Goal: Information Seeking & Learning: Learn about a topic

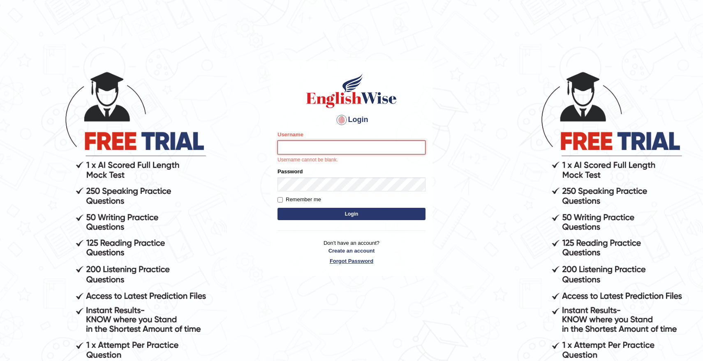
type input "natachacrhh"
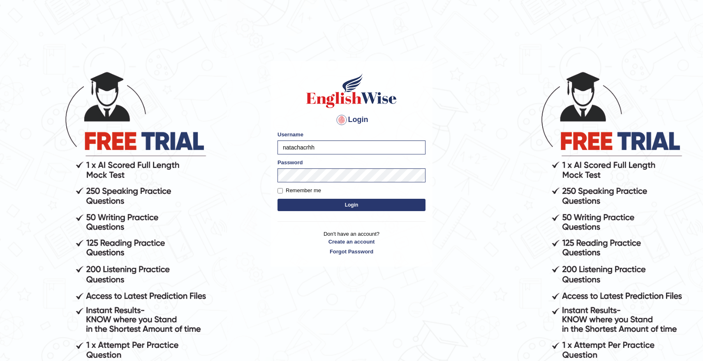
click at [389, 202] on button "Login" at bounding box center [351, 205] width 148 height 12
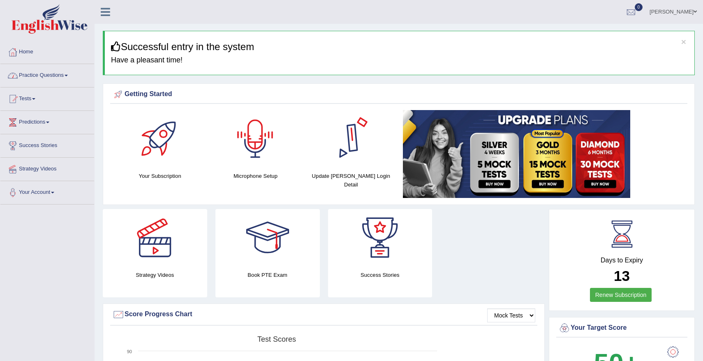
click at [71, 76] on link "Practice Questions" at bounding box center [47, 74] width 94 height 21
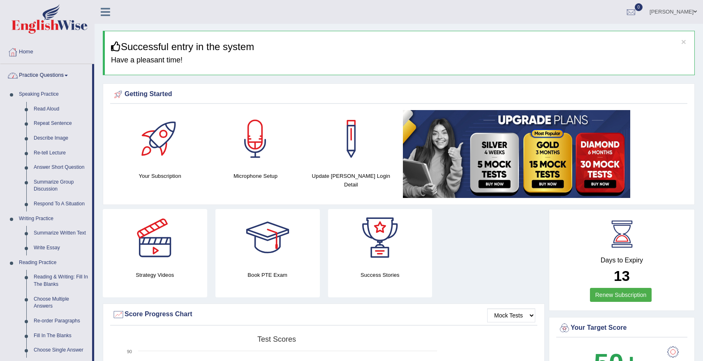
click at [69, 78] on link "Practice Questions" at bounding box center [46, 74] width 92 height 21
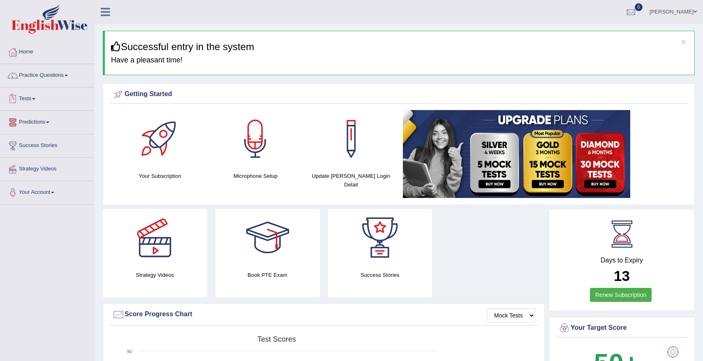
click at [36, 102] on link "Tests" at bounding box center [47, 98] width 94 height 21
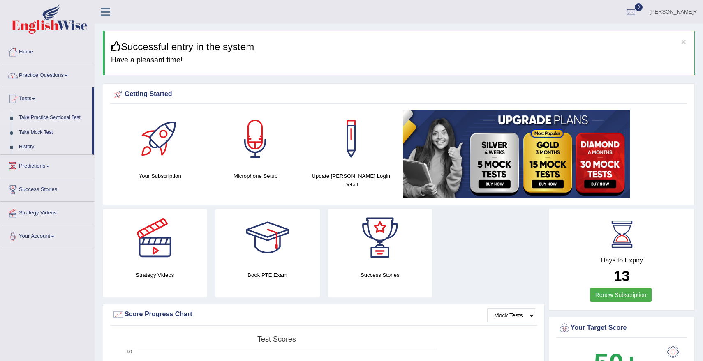
click at [48, 118] on link "Take Practice Sectional Test" at bounding box center [53, 118] width 77 height 15
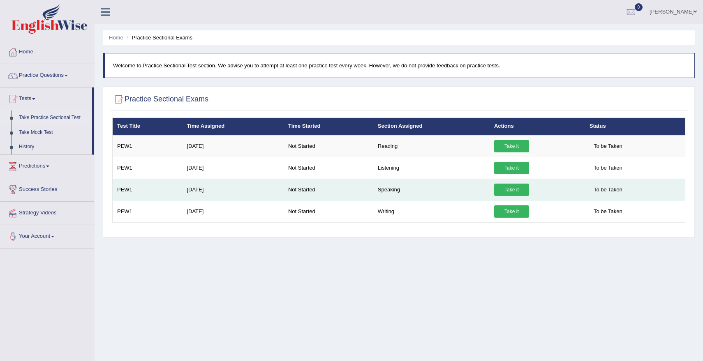
click at [523, 190] on link "Take it" at bounding box center [511, 190] width 35 height 12
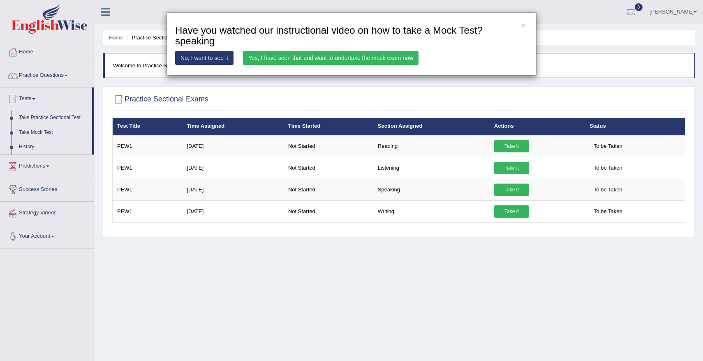
click at [403, 56] on link "Yes, I have seen that and want to undertake the mock exam now" at bounding box center [330, 58] width 175 height 14
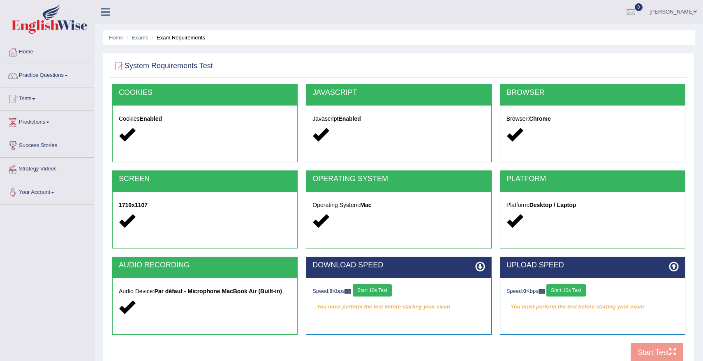
click at [367, 293] on button "Start 10s Test" at bounding box center [372, 290] width 39 height 12
click at [562, 291] on button "Start 10s Test" at bounding box center [565, 290] width 39 height 12
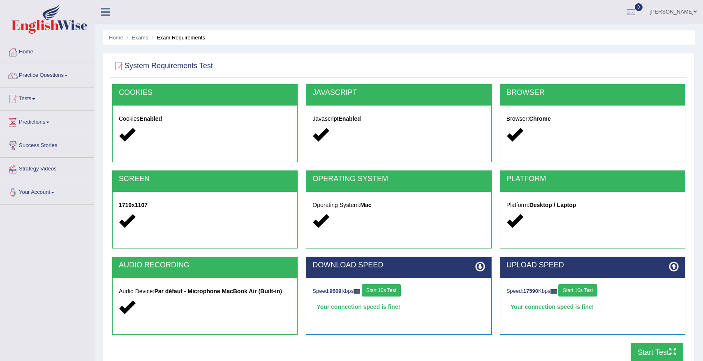
click at [666, 349] on button "Start Test" at bounding box center [656, 352] width 53 height 19
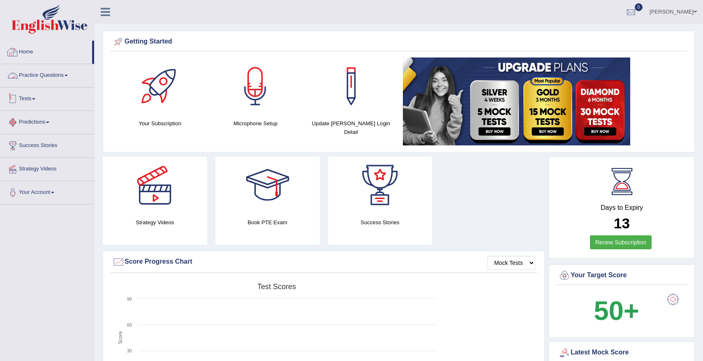
click at [58, 78] on link "Practice Questions" at bounding box center [47, 74] width 94 height 21
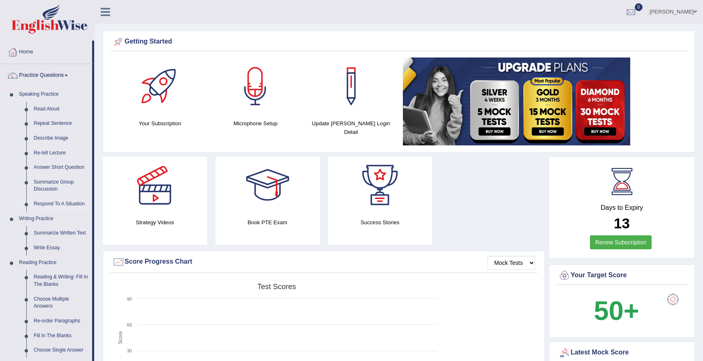
click at [46, 205] on link "Respond To A Situation" at bounding box center [61, 204] width 62 height 15
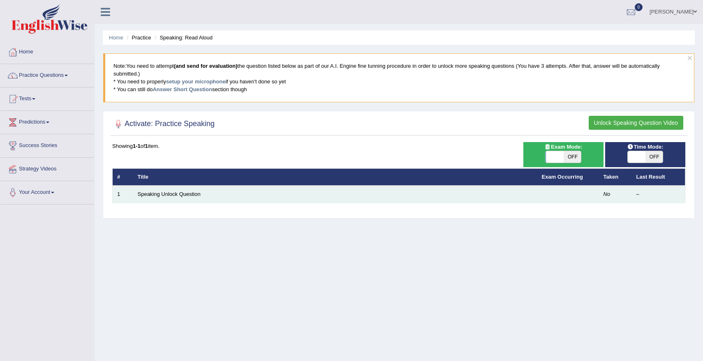
click at [269, 196] on td "Speaking Unlock Question" at bounding box center [335, 194] width 404 height 17
click at [609, 194] on em "No" at bounding box center [606, 194] width 7 height 6
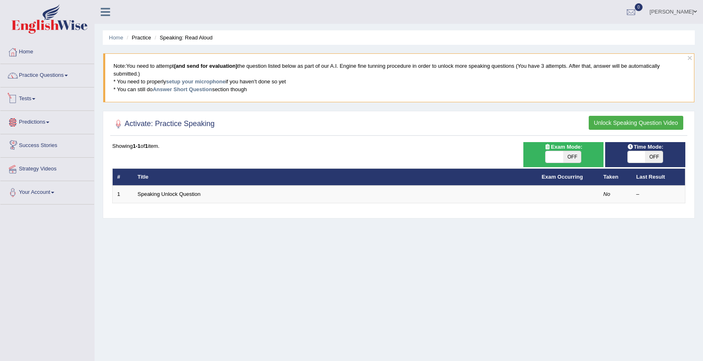
click at [31, 108] on li "Tests Take Practice Sectional Test Take Mock Test History" at bounding box center [47, 99] width 94 height 23
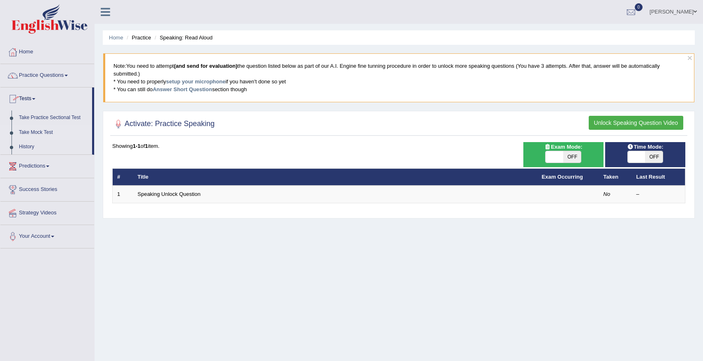
click at [44, 133] on link "Take Mock Test" at bounding box center [53, 132] width 77 height 15
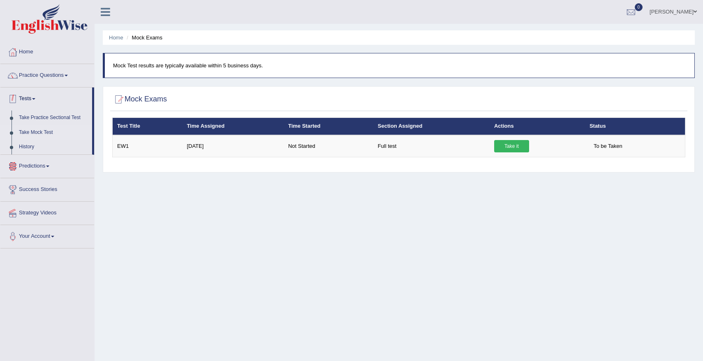
click at [28, 99] on link "Tests" at bounding box center [46, 98] width 92 height 21
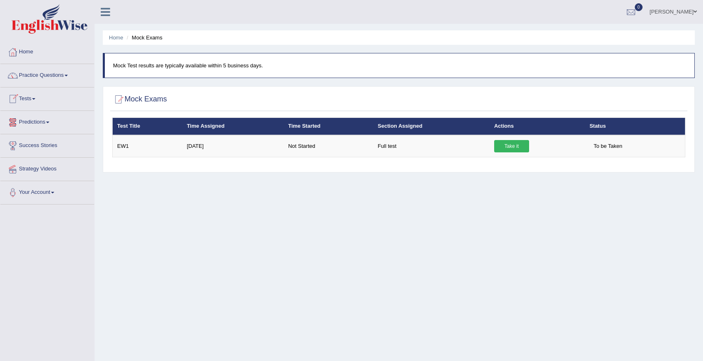
click at [30, 102] on link "Tests" at bounding box center [47, 98] width 94 height 21
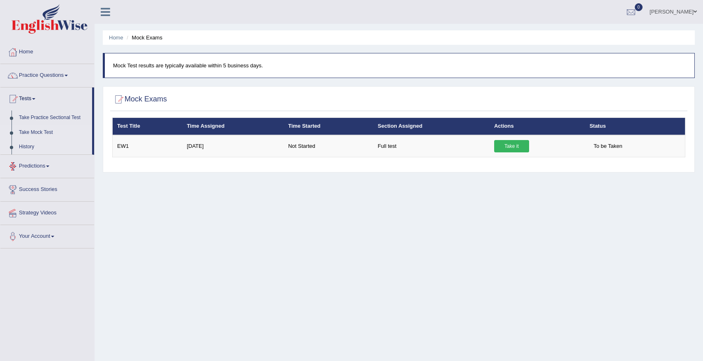
click at [30, 149] on link "History" at bounding box center [53, 147] width 77 height 15
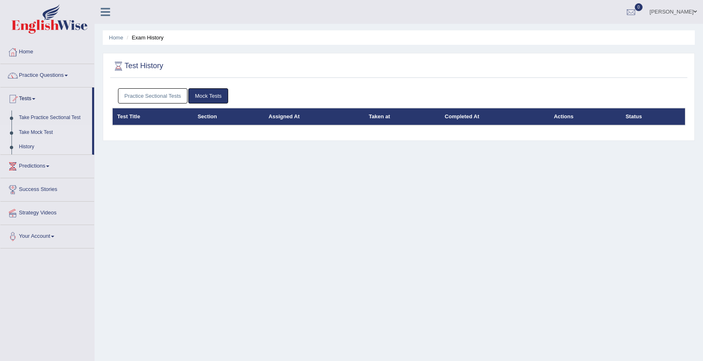
click at [32, 133] on link "Take Mock Test" at bounding box center [53, 132] width 77 height 15
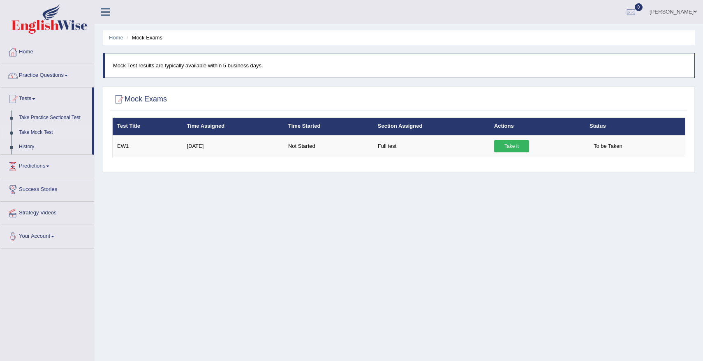
click at [37, 165] on link "Predictions" at bounding box center [47, 165] width 94 height 21
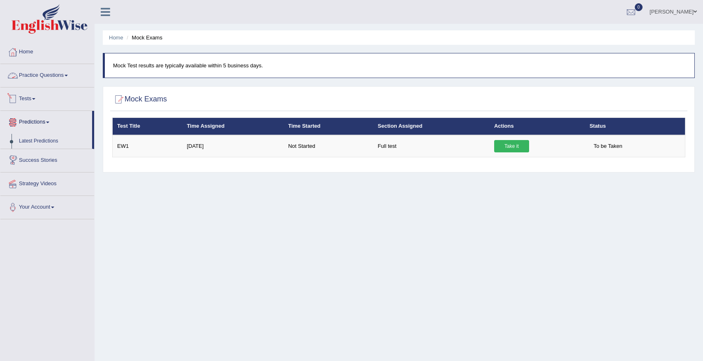
click at [55, 75] on link "Practice Questions" at bounding box center [47, 74] width 94 height 21
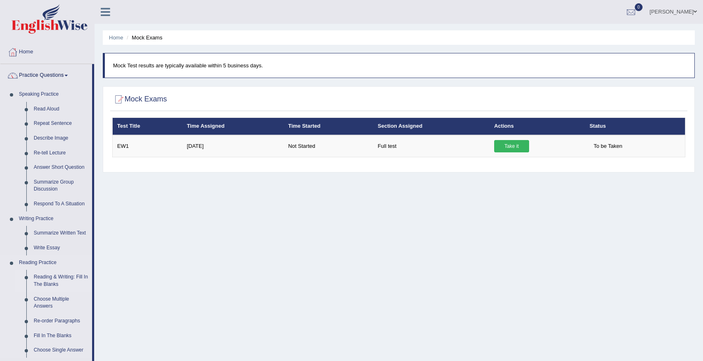
scroll to position [54, 0]
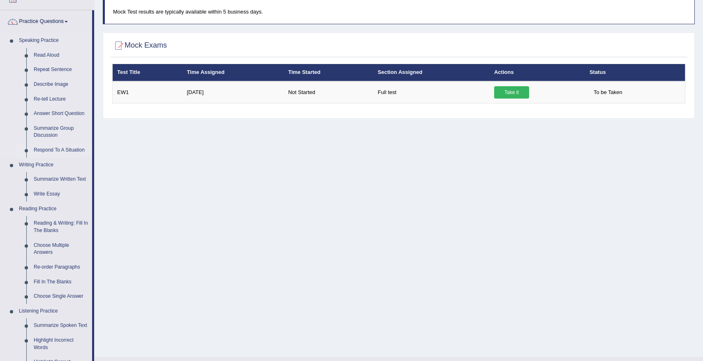
click at [66, 152] on link "Respond To A Situation" at bounding box center [61, 150] width 62 height 15
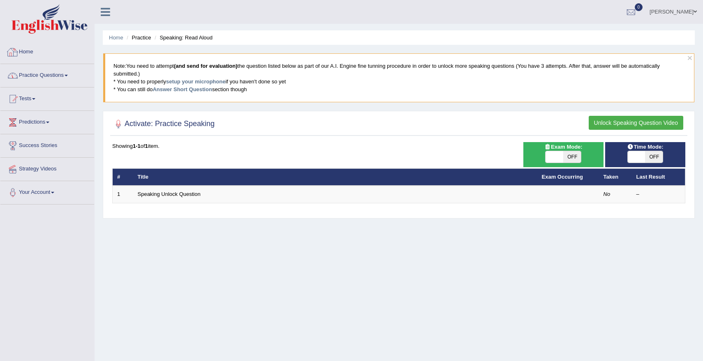
click at [69, 73] on link "Practice Questions" at bounding box center [47, 74] width 94 height 21
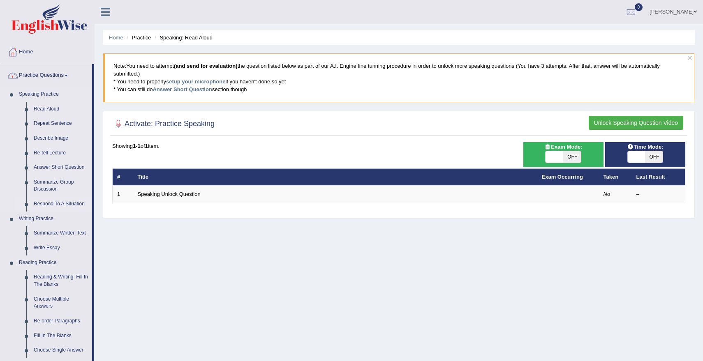
click at [57, 204] on link "Respond To A Situation" at bounding box center [61, 204] width 62 height 15
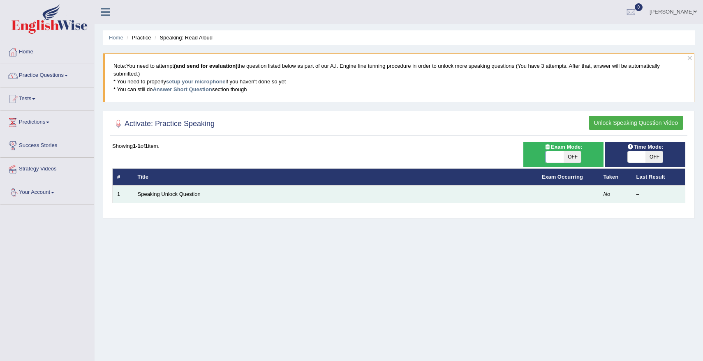
click at [503, 192] on td "Speaking Unlock Question" at bounding box center [335, 194] width 404 height 17
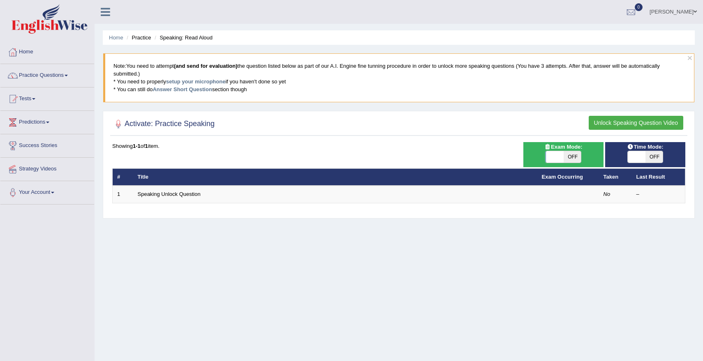
click at [665, 121] on button "Unlock Speaking Question Video" at bounding box center [635, 123] width 95 height 14
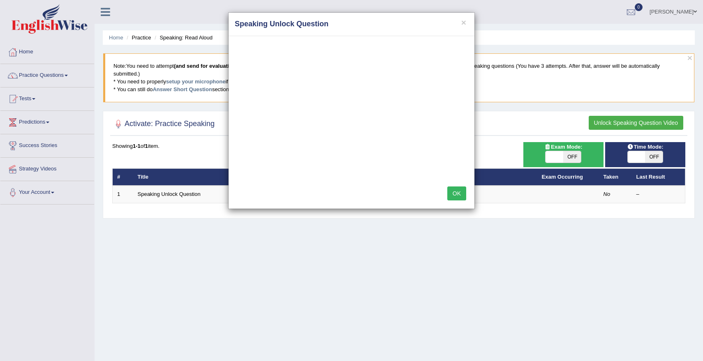
click at [456, 194] on button "OK" at bounding box center [456, 194] width 19 height 14
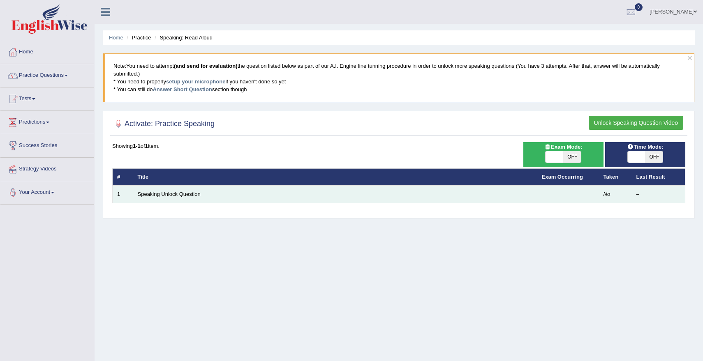
click at [579, 194] on td at bounding box center [568, 194] width 62 height 17
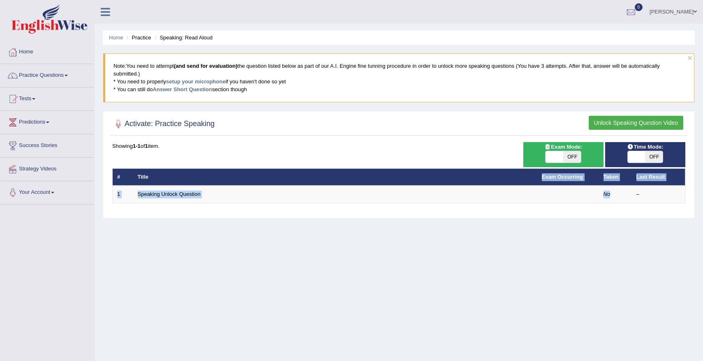
drag, startPoint x: 621, startPoint y: 194, endPoint x: 462, endPoint y: 177, distance: 159.5
click at [464, 178] on table "# Title Exam Occurring Taken Last Result 1 Speaking Unlock Question No –" at bounding box center [398, 185] width 573 height 35
click at [557, 159] on span at bounding box center [554, 157] width 18 height 12
checkbox input "true"
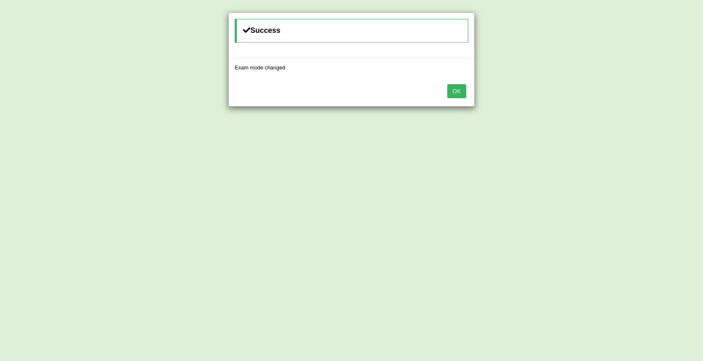
click at [451, 88] on button "OK" at bounding box center [456, 91] width 19 height 14
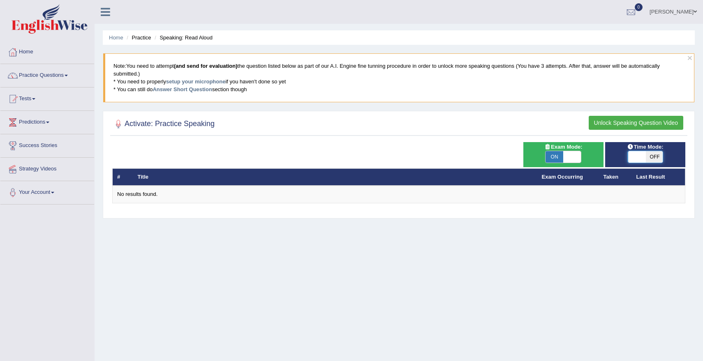
click at [641, 155] on span at bounding box center [636, 157] width 18 height 12
click at [634, 159] on span at bounding box center [636, 157] width 18 height 12
click at [662, 159] on span "OFF" at bounding box center [654, 157] width 18 height 12
click at [658, 159] on body "Toggle navigation Home Practice Questions Speaking Practice Read Aloud Repeat S…" at bounding box center [351, 180] width 703 height 361
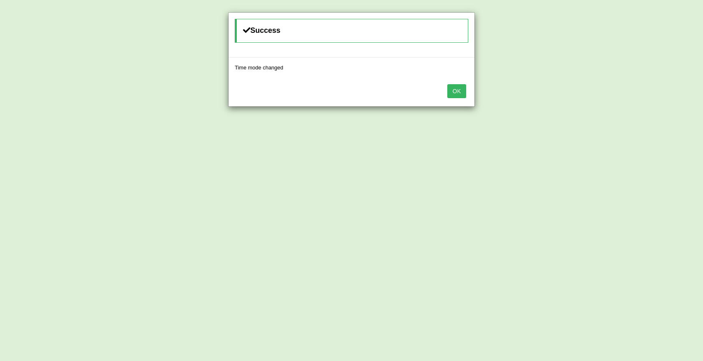
click at [453, 92] on button "OK" at bounding box center [456, 91] width 19 height 14
click at [445, 95] on div "OK" at bounding box center [351, 92] width 246 height 29
click at [450, 95] on button "OK" at bounding box center [456, 91] width 19 height 14
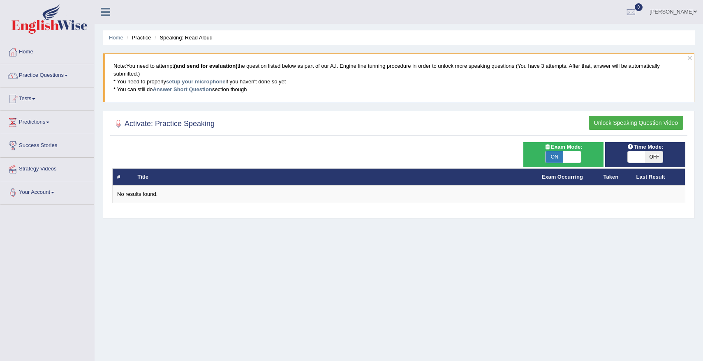
click at [630, 160] on span at bounding box center [636, 157] width 18 height 12
click at [656, 166] on div "Time Mode: ON OFF" at bounding box center [645, 154] width 80 height 25
click at [656, 163] on div "Time Mode: ON OFF" at bounding box center [645, 154] width 80 height 25
click at [655, 159] on span "OFF" at bounding box center [654, 157] width 18 height 12
checkbox input "true"
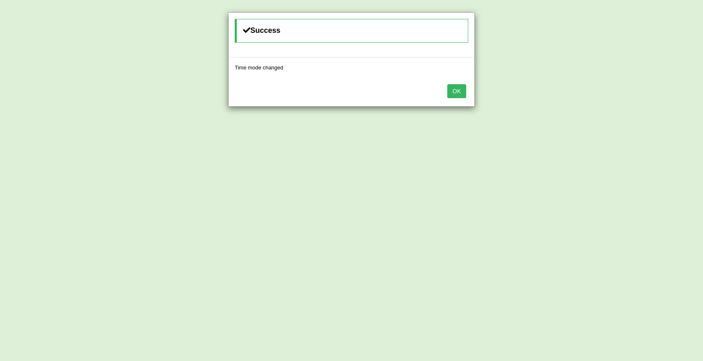
click at [455, 90] on button "OK" at bounding box center [456, 91] width 19 height 14
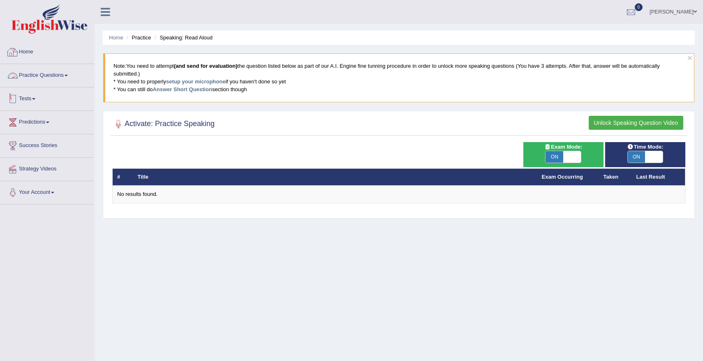
click at [55, 77] on link "Practice Questions" at bounding box center [47, 74] width 94 height 21
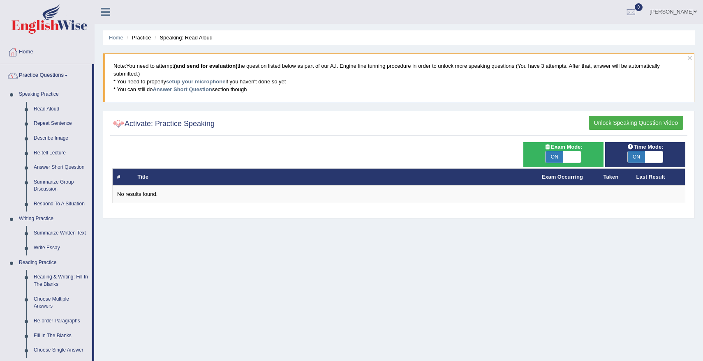
click at [198, 83] on link "setup your microphone" at bounding box center [195, 81] width 59 height 6
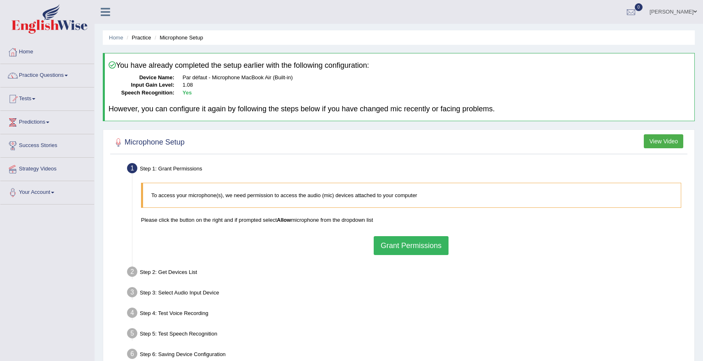
scroll to position [70, 0]
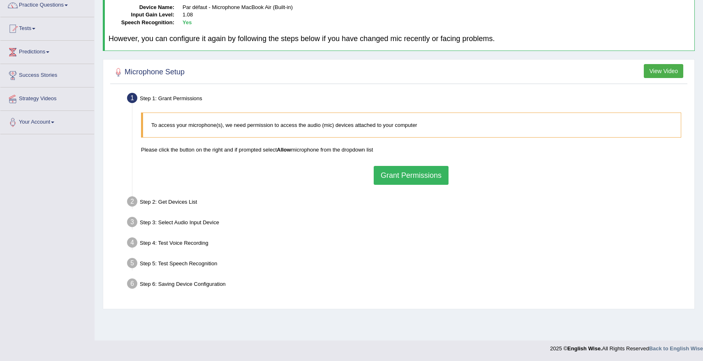
click at [385, 169] on button "Grant Permissions" at bounding box center [411, 175] width 75 height 19
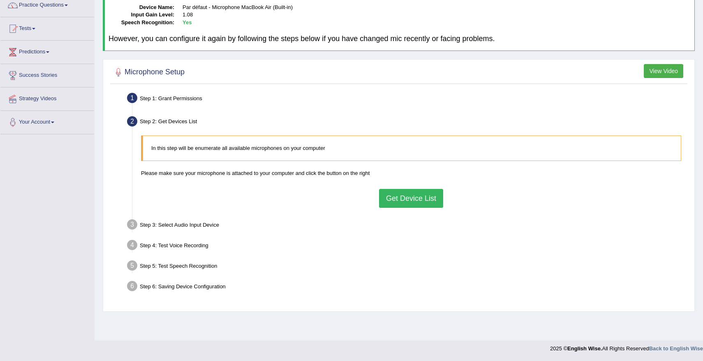
click at [392, 202] on button "Get Device List" at bounding box center [411, 198] width 64 height 19
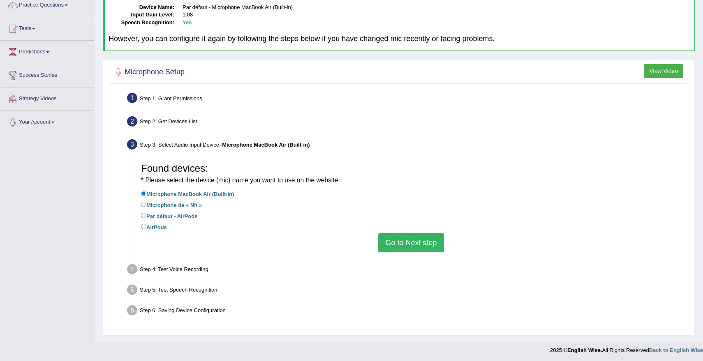
click at [408, 252] on div "Found devices: * Please select the device (mic) name you want to use on the web…" at bounding box center [411, 205] width 548 height 101
click at [408, 244] on button "Go to Next step" at bounding box center [410, 242] width 65 height 19
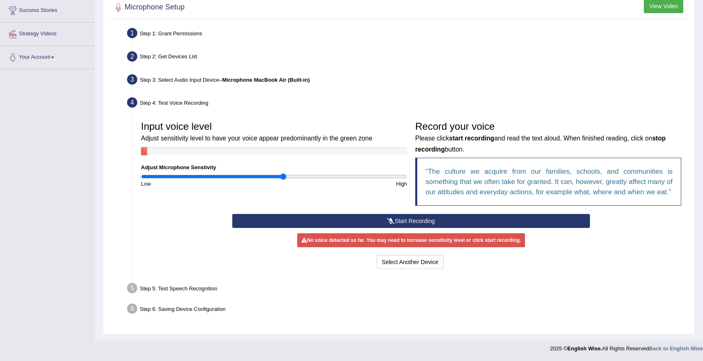
scroll to position [0, 0]
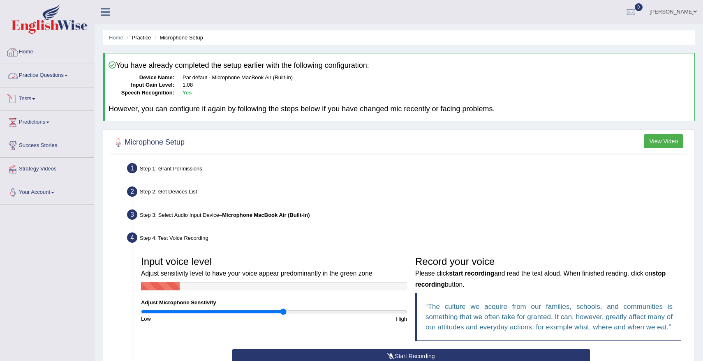
click at [31, 76] on link "Practice Questions" at bounding box center [47, 74] width 94 height 21
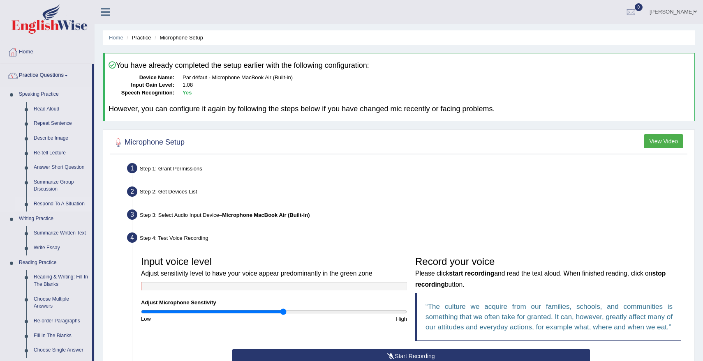
click at [54, 206] on link "Respond To A Situation" at bounding box center [61, 204] width 62 height 15
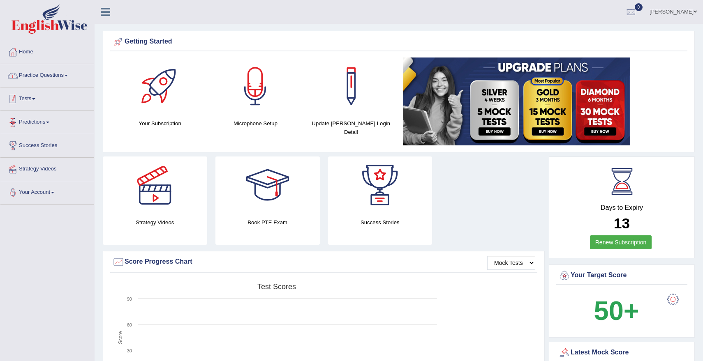
click at [50, 75] on link "Practice Questions" at bounding box center [47, 74] width 94 height 21
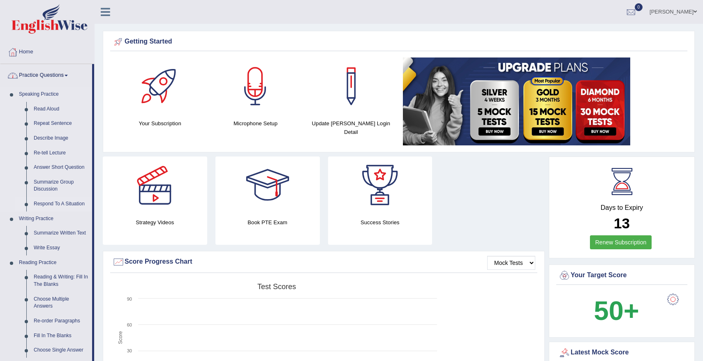
click at [56, 201] on link "Respond To A Situation" at bounding box center [61, 204] width 62 height 15
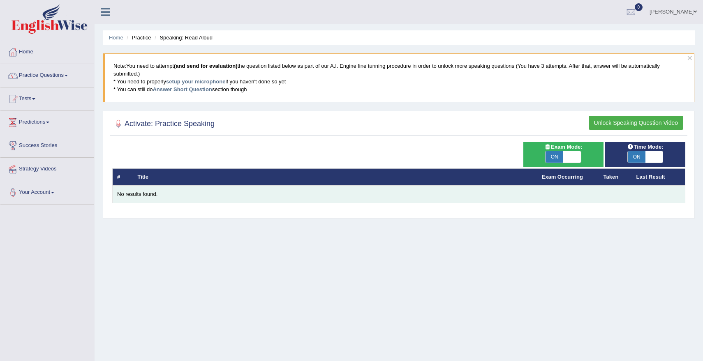
click at [134, 196] on div "No results found." at bounding box center [398, 195] width 563 height 8
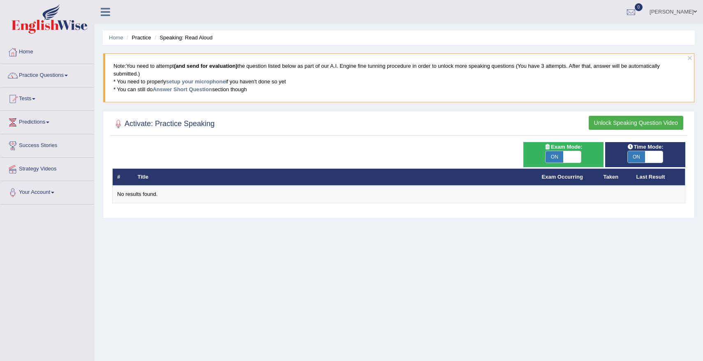
click at [615, 125] on button "Unlock Speaking Question Video" at bounding box center [635, 123] width 95 height 14
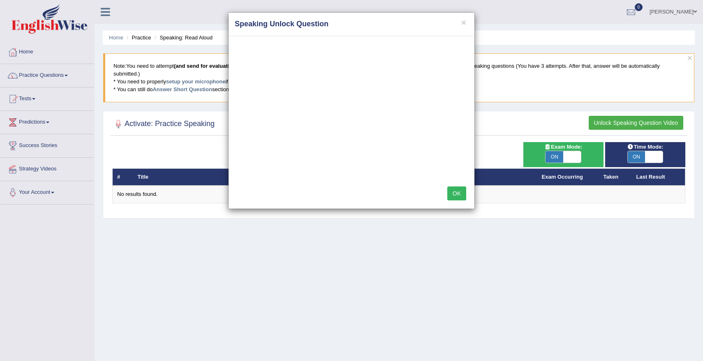
click at [460, 187] on button "OK" at bounding box center [456, 194] width 19 height 14
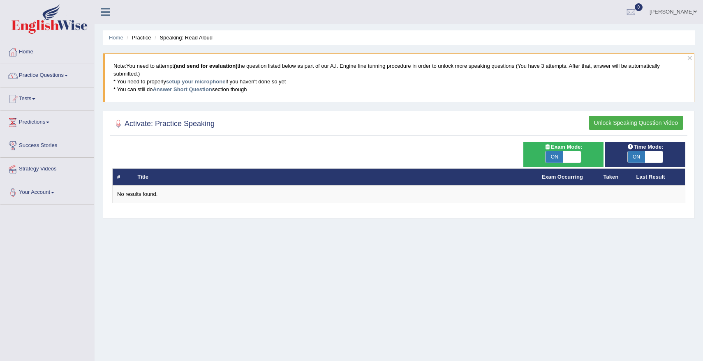
click at [205, 78] on link "setup your microphone" at bounding box center [195, 81] width 59 height 6
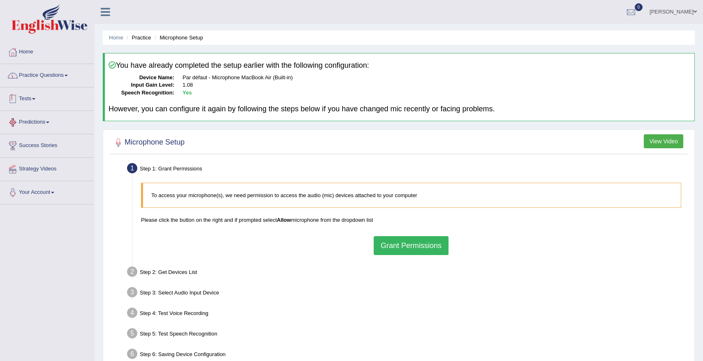
click at [48, 81] on link "Practice Questions" at bounding box center [47, 74] width 94 height 21
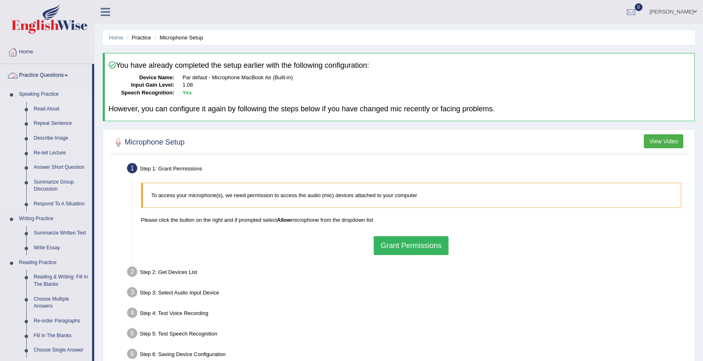
click at [48, 112] on link "Read Aloud" at bounding box center [61, 109] width 62 height 15
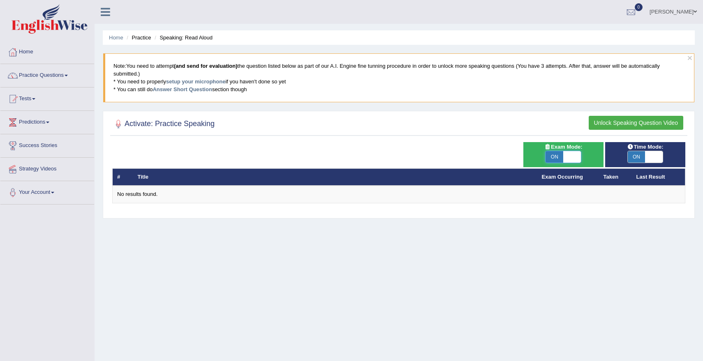
click at [566, 155] on span at bounding box center [572, 157] width 18 height 12
checkbox input "false"
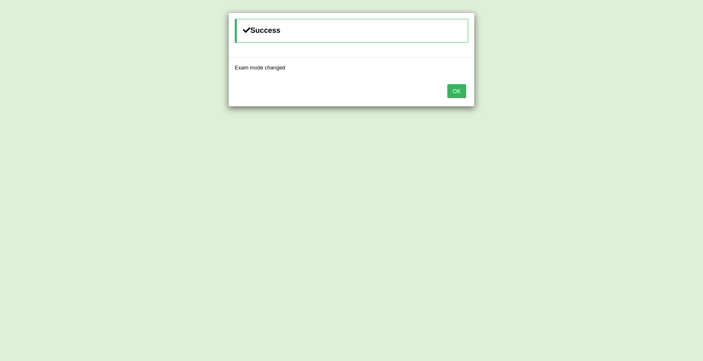
click at [459, 92] on button "OK" at bounding box center [456, 91] width 19 height 14
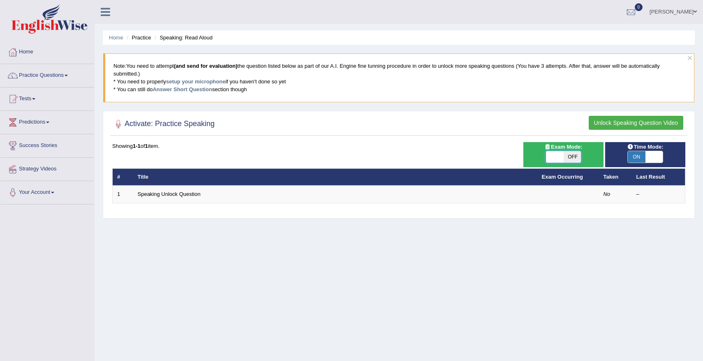
click at [552, 159] on span at bounding box center [554, 157] width 18 height 12
click at [556, 157] on span at bounding box center [555, 157] width 18 height 12
click at [581, 157] on div "ON OFF" at bounding box center [563, 157] width 36 height 12
click at [575, 157] on span "OFF" at bounding box center [572, 157] width 18 height 12
checkbox input "true"
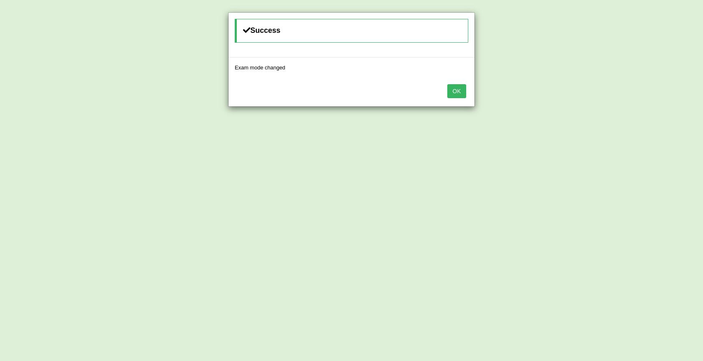
click at [453, 87] on button "OK" at bounding box center [456, 91] width 19 height 14
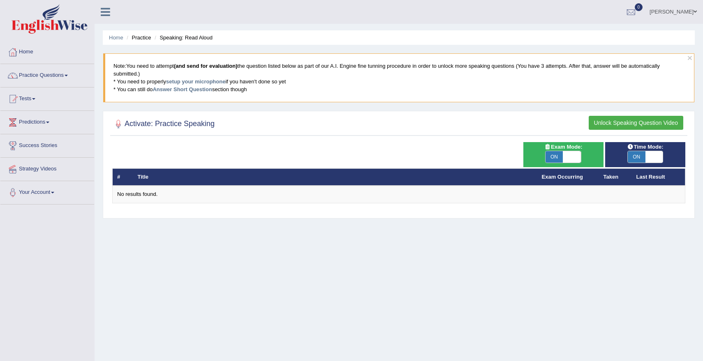
click at [193, 180] on th "Title" at bounding box center [335, 176] width 404 height 17
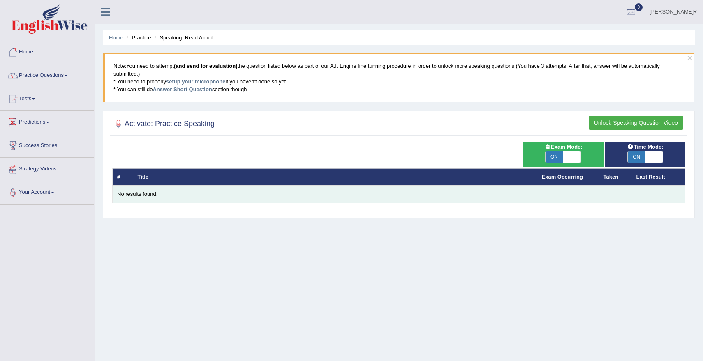
click at [164, 188] on td "No results found." at bounding box center [399, 194] width 572 height 17
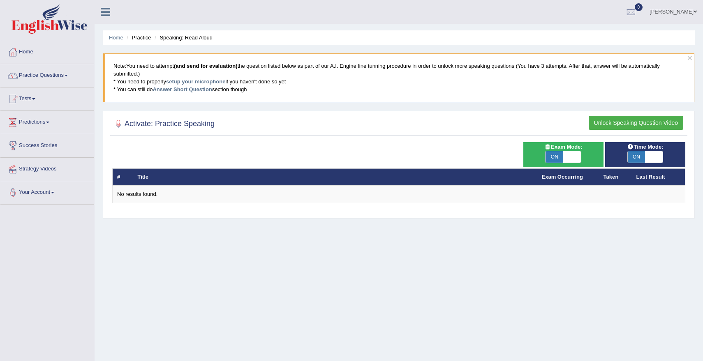
click at [177, 83] on link "setup your microphone" at bounding box center [195, 81] width 59 height 6
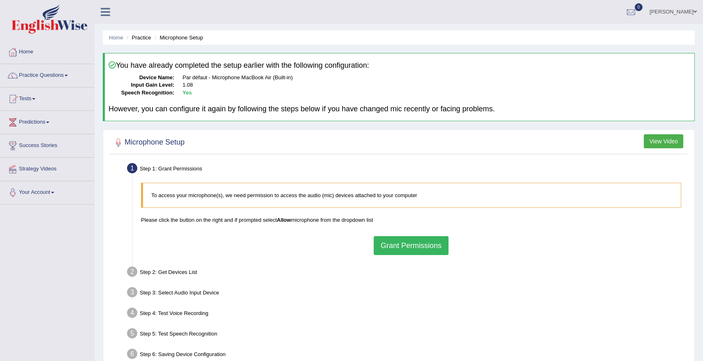
click at [388, 240] on button "Grant Permissions" at bounding box center [411, 245] width 75 height 19
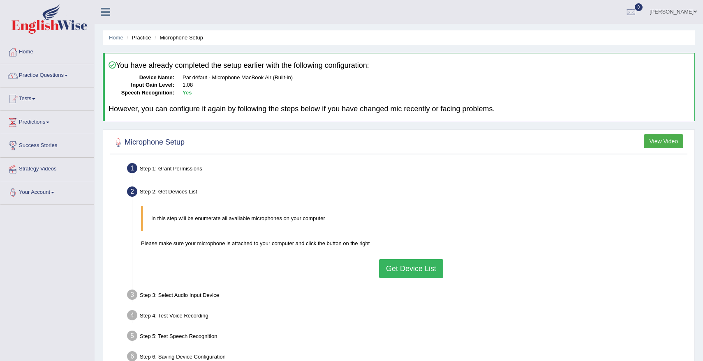
click at [389, 272] on button "Get Device List" at bounding box center [411, 268] width 64 height 19
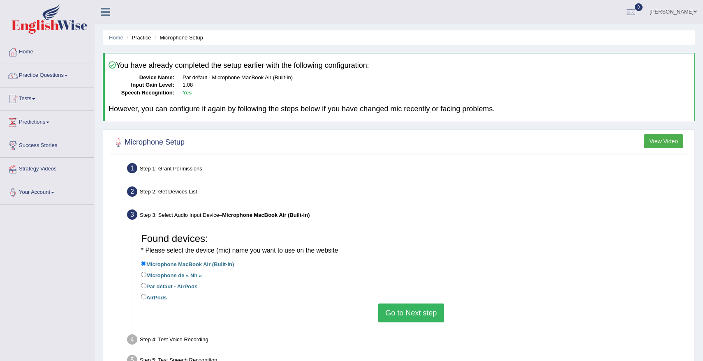
scroll to position [71, 0]
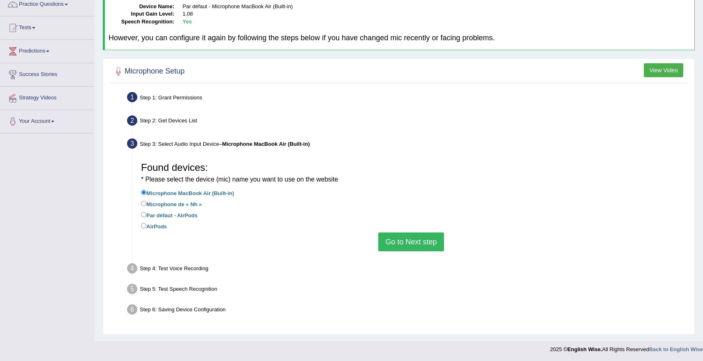
click at [411, 235] on button "Go to Next step" at bounding box center [410, 242] width 65 height 19
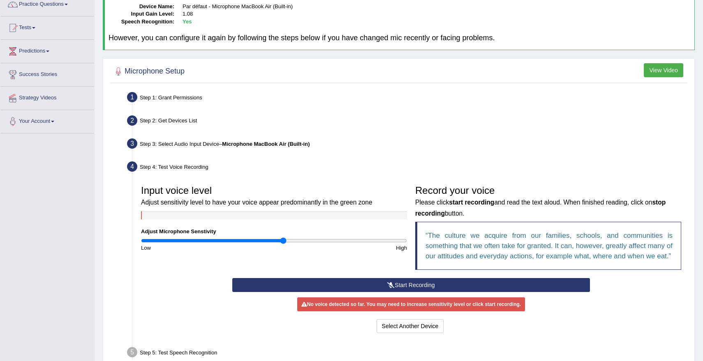
scroll to position [145, 0]
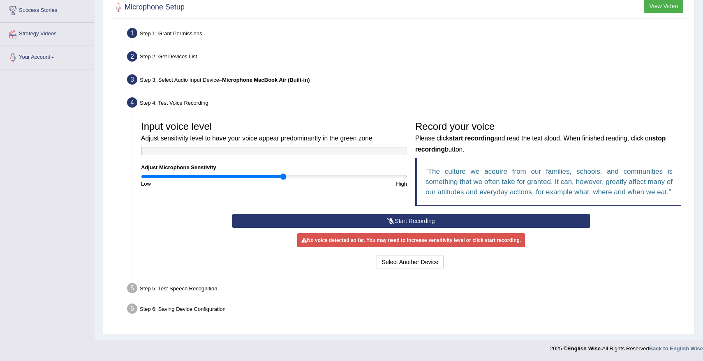
click at [417, 224] on button "Start Recording" at bounding box center [410, 221] width 357 height 14
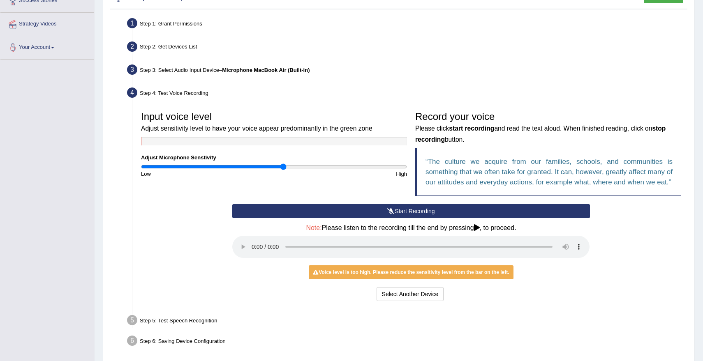
click at [257, 162] on div "Input voice level Adjust sensitivity level to have your voice appear predominan…" at bounding box center [274, 142] width 274 height 71
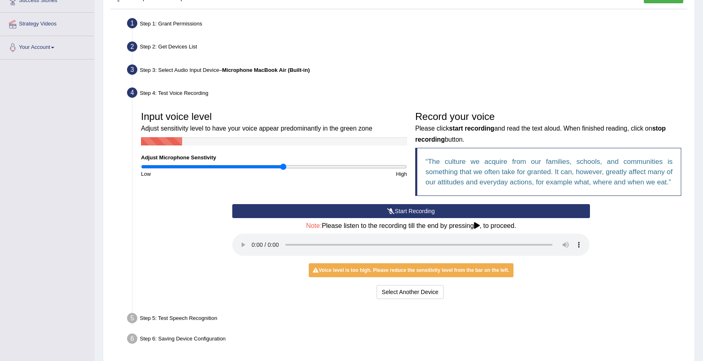
click at [257, 162] on div "Input voice level Adjust sensitivity level to have your voice appear predominan…" at bounding box center [274, 142] width 274 height 71
click at [258, 166] on input "range" at bounding box center [274, 167] width 266 height 7
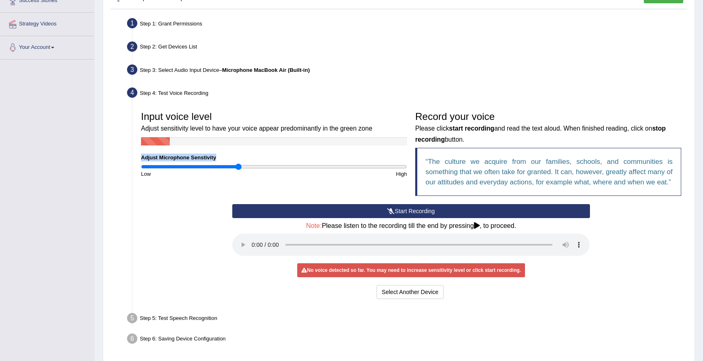
type input "0.74"
click at [239, 164] on input "range" at bounding box center [274, 167] width 266 height 7
click at [348, 218] on button "Start Recording" at bounding box center [410, 211] width 357 height 14
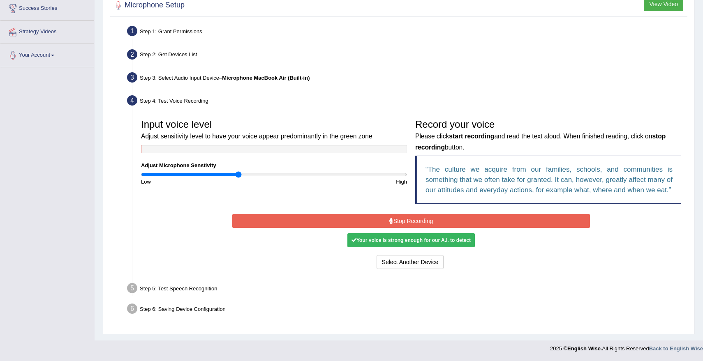
click at [402, 246] on div "Your voice is strong enough for our A.I. to detect" at bounding box center [410, 240] width 127 height 14
click at [383, 223] on button "Stop Recording" at bounding box center [410, 221] width 357 height 14
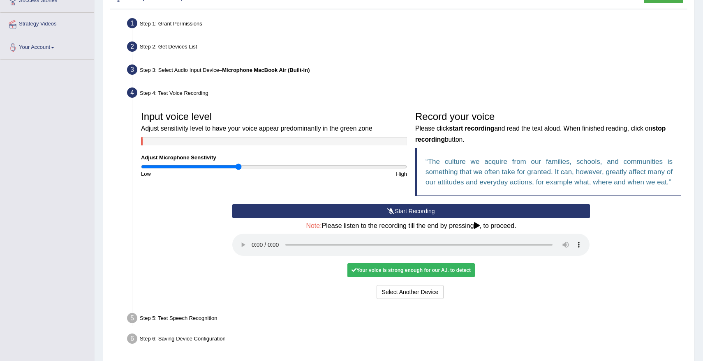
click at [392, 277] on div "Your voice is strong enough for our A.I. to detect" at bounding box center [410, 270] width 127 height 14
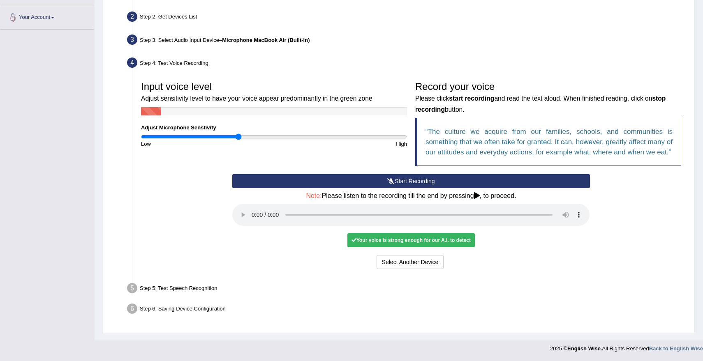
click at [397, 242] on div "Your voice is strong enough for our A.I. to detect" at bounding box center [410, 240] width 127 height 14
click at [472, 253] on div "Start Recording Stop Recording Note: Please listen to the recording till the en…" at bounding box center [410, 222] width 365 height 97
click at [472, 258] on button "Voice is ok. Go to Next step" at bounding box center [445, 262] width 81 height 14
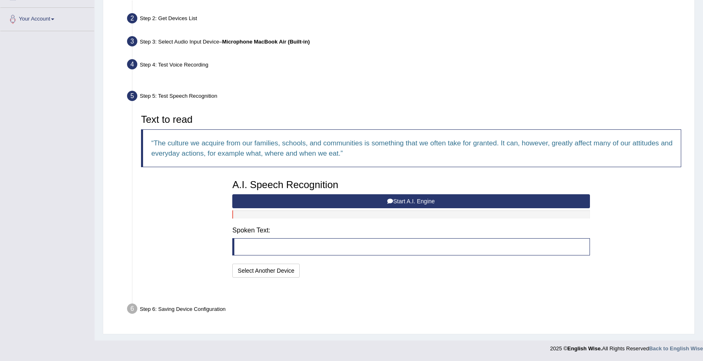
scroll to position [152, 0]
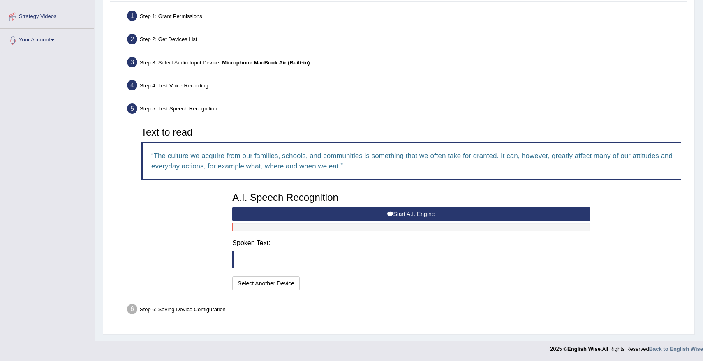
click at [403, 212] on button "Start A.I. Engine" at bounding box center [410, 214] width 357 height 14
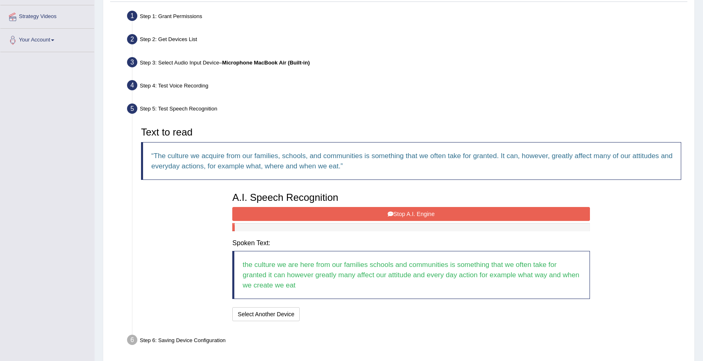
click at [409, 215] on button "Stop A.I. Engine" at bounding box center [410, 214] width 357 height 14
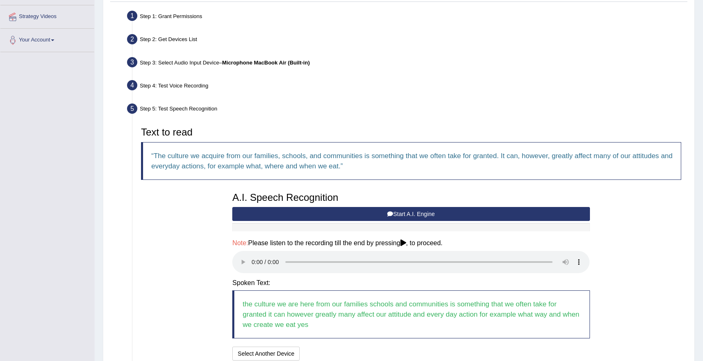
scroll to position [223, 0]
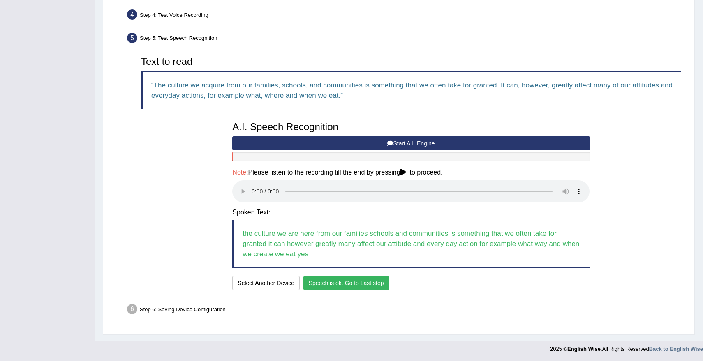
click at [327, 283] on button "Speech is ok. Go to Last step" at bounding box center [346, 283] width 86 height 14
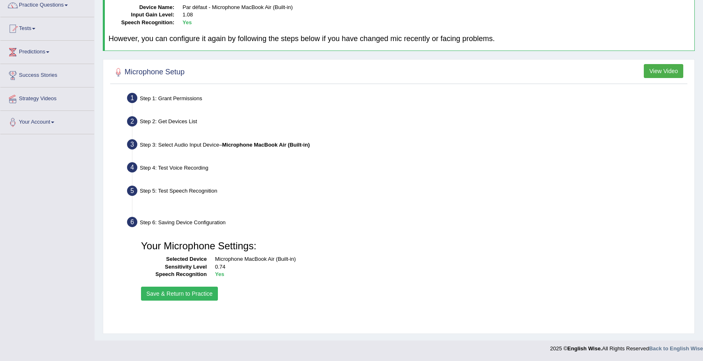
scroll to position [70, 0]
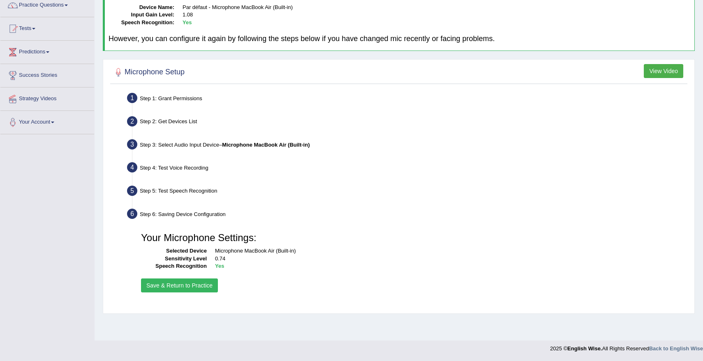
click at [176, 290] on button "Save & Return to Practice" at bounding box center [179, 286] width 77 height 14
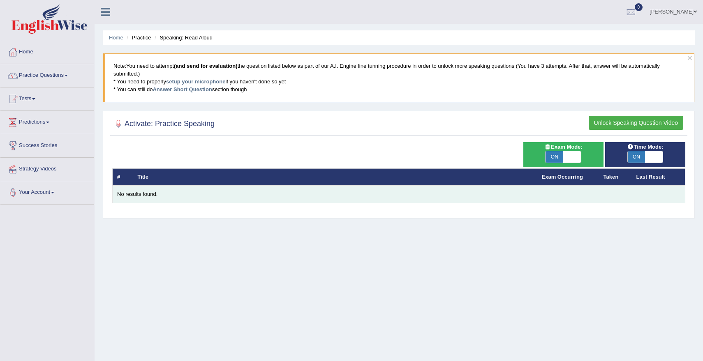
click at [406, 196] on div "No results found." at bounding box center [398, 195] width 563 height 8
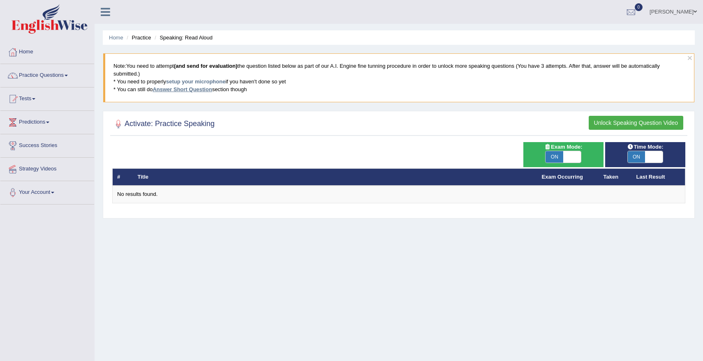
click at [201, 89] on link "Answer Short Question" at bounding box center [181, 89] width 59 height 6
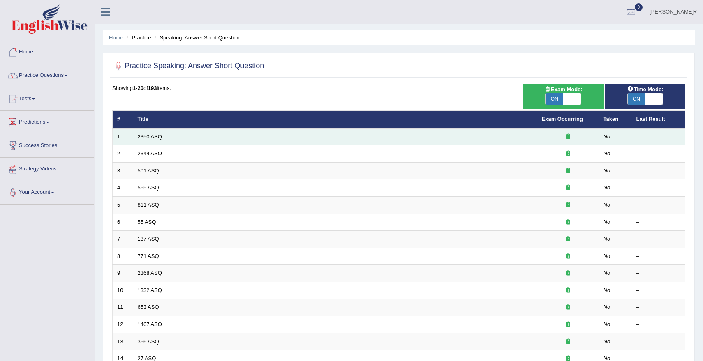
click at [150, 136] on link "2350 ASQ" at bounding box center [150, 137] width 24 height 6
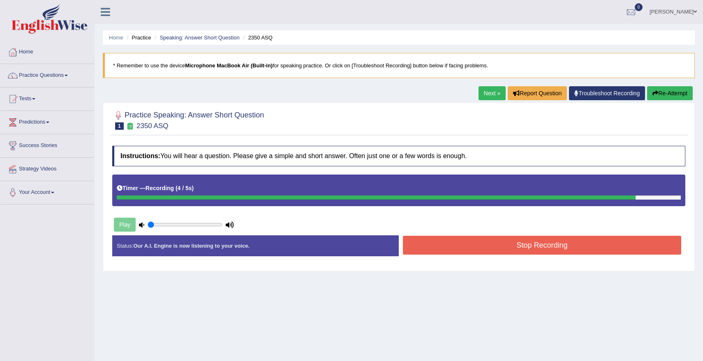
click at [456, 244] on button "Stop Recording" at bounding box center [542, 245] width 278 height 19
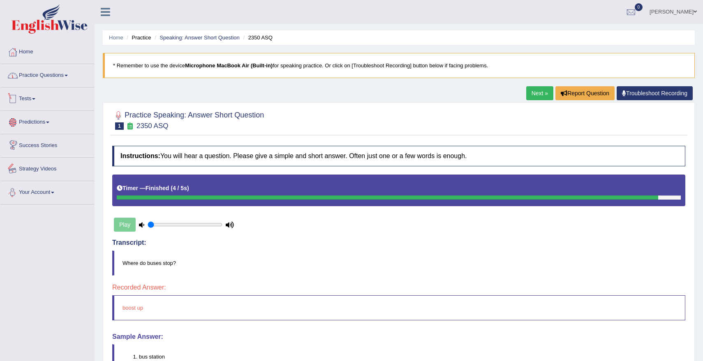
click at [48, 83] on link "Practice Questions" at bounding box center [47, 74] width 94 height 21
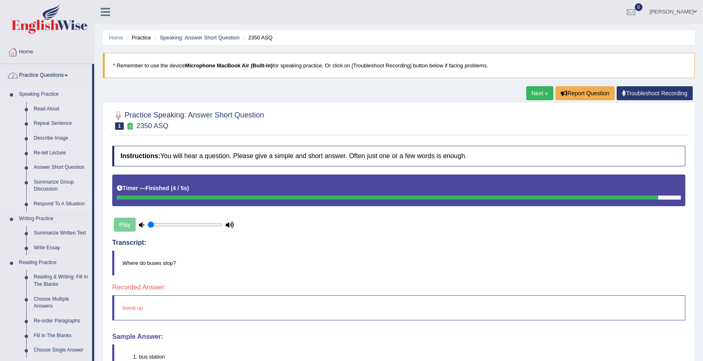
click at [56, 204] on link "Respond To A Situation" at bounding box center [61, 204] width 62 height 15
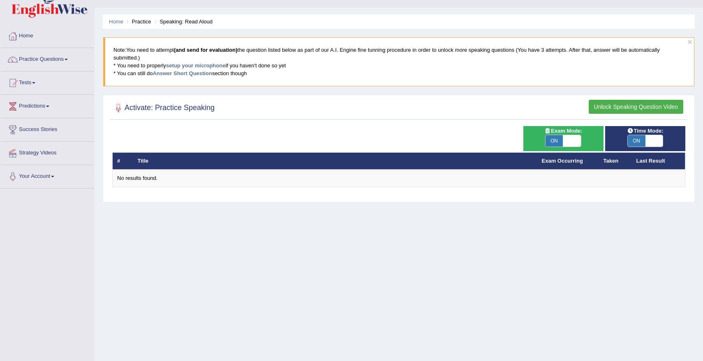
scroll to position [18, 0]
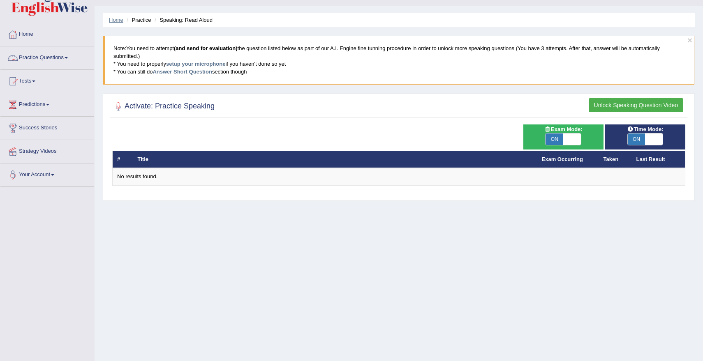
click at [118, 21] on link "Home" at bounding box center [116, 20] width 14 height 6
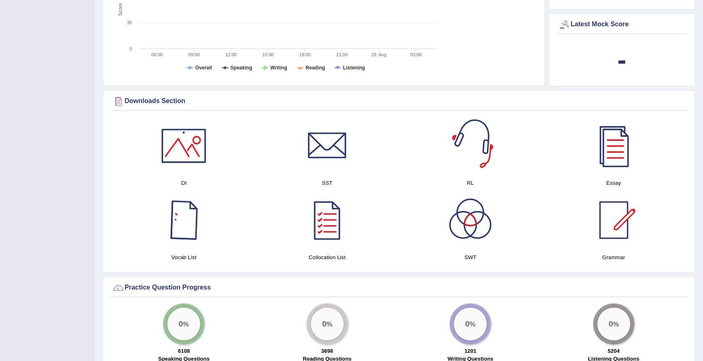
scroll to position [307, 0]
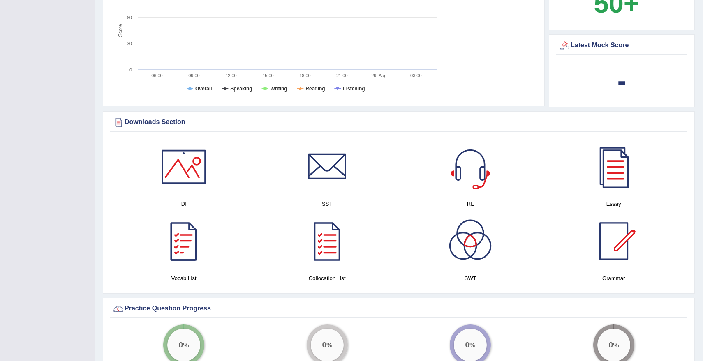
click at [198, 161] on div at bounding box center [184, 167] width 58 height 58
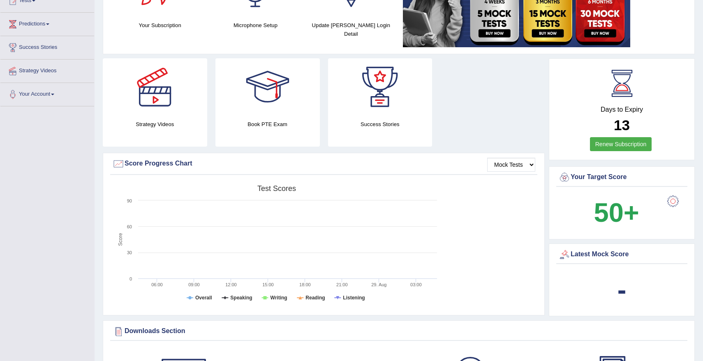
scroll to position [0, 0]
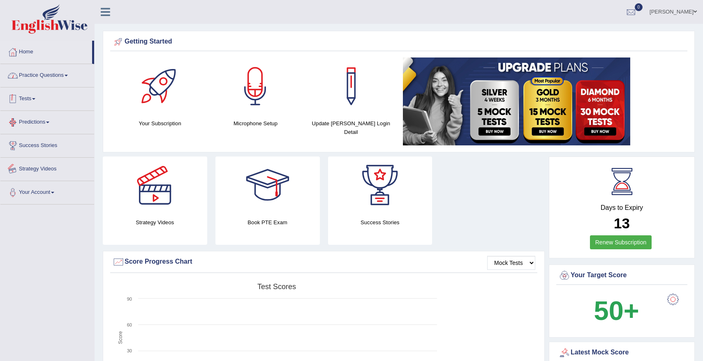
click at [64, 76] on link "Practice Questions" at bounding box center [47, 74] width 94 height 21
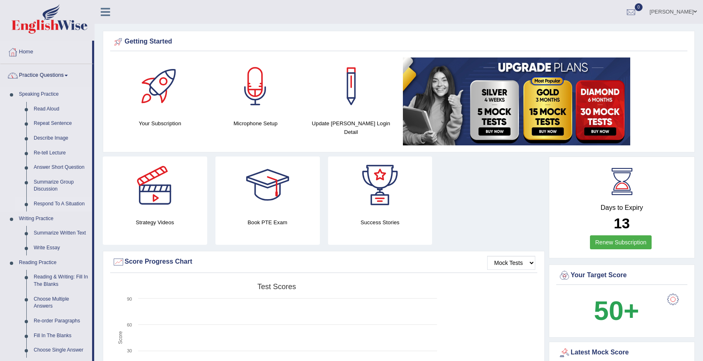
click at [47, 204] on link "Respond To A Situation" at bounding box center [61, 204] width 62 height 15
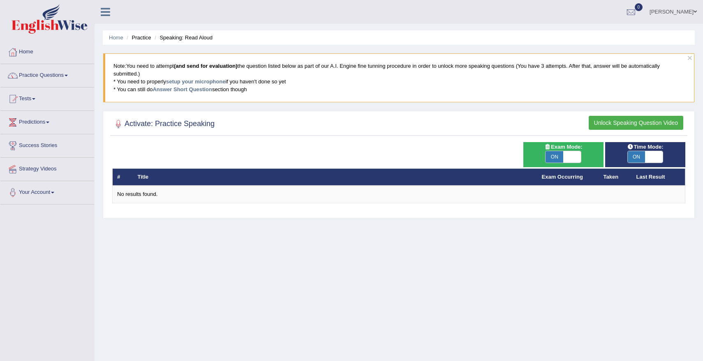
click at [648, 124] on button "Unlock Speaking Question Video" at bounding box center [635, 123] width 95 height 14
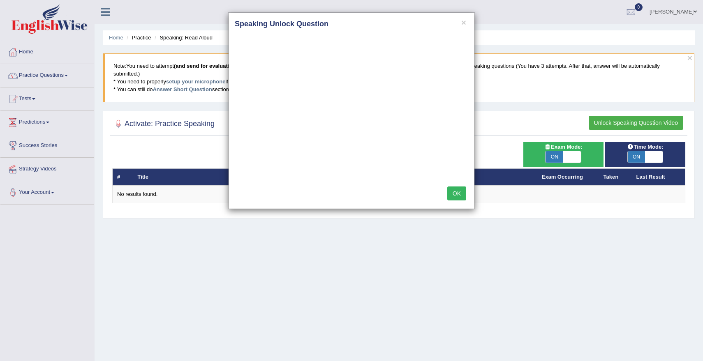
click at [456, 197] on button "OK" at bounding box center [456, 194] width 19 height 14
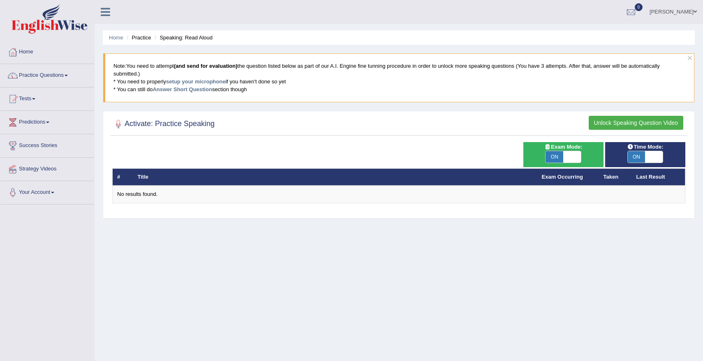
click at [607, 122] on button "Unlock Speaking Question Video" at bounding box center [635, 123] width 95 height 14
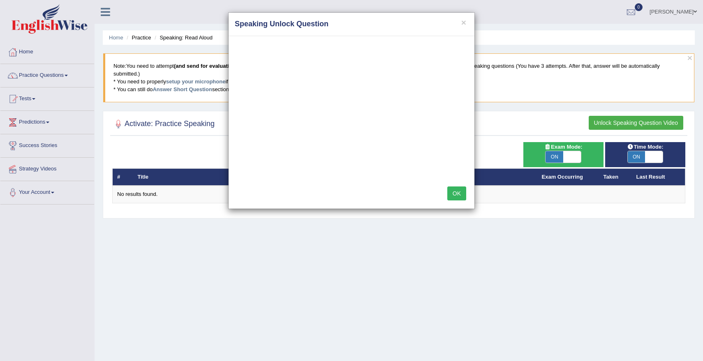
click at [451, 196] on button "OK" at bounding box center [456, 194] width 19 height 14
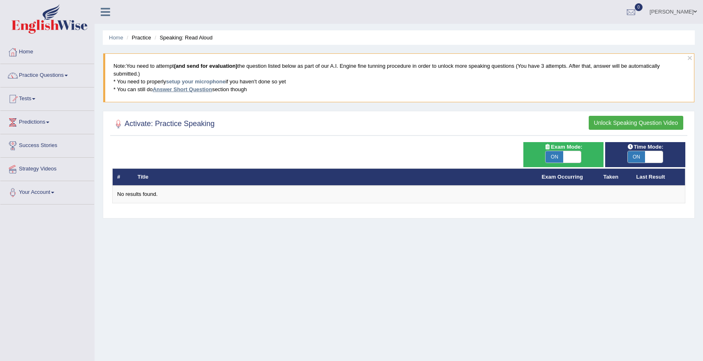
click at [172, 88] on link "Answer Short Question" at bounding box center [181, 89] width 59 height 6
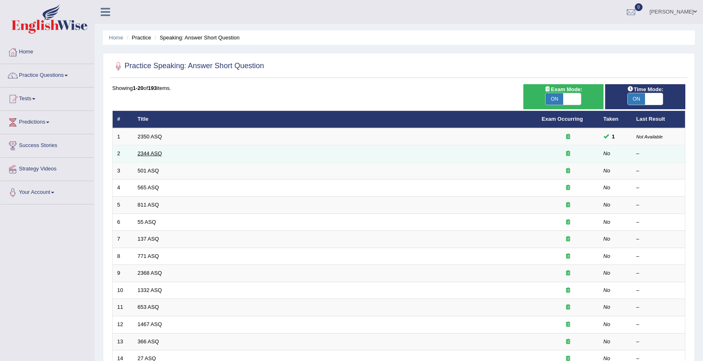
click at [148, 155] on link "2344 ASQ" at bounding box center [150, 153] width 24 height 6
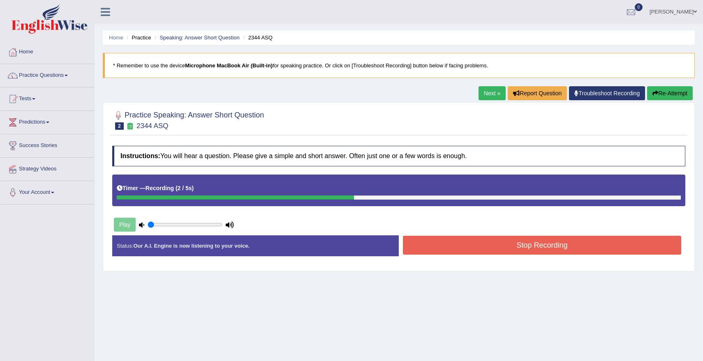
click at [474, 244] on button "Stop Recording" at bounding box center [542, 245] width 278 height 19
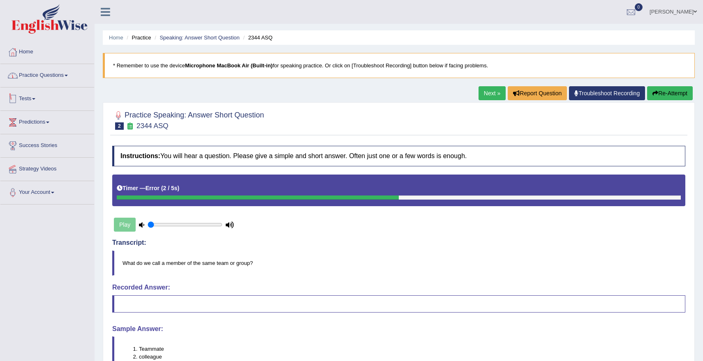
click at [53, 79] on link "Practice Questions" at bounding box center [47, 74] width 94 height 21
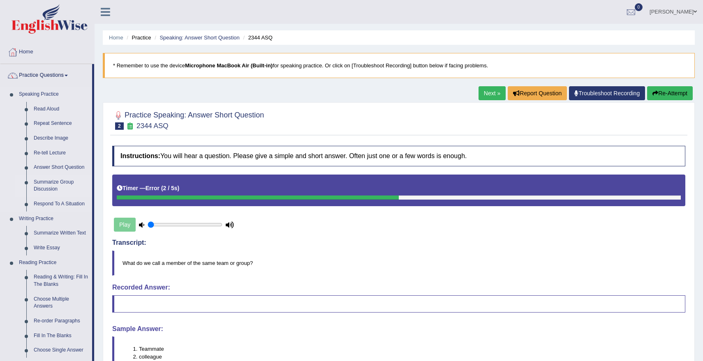
click at [52, 183] on link "Summarize Group Discussion" at bounding box center [61, 186] width 62 height 22
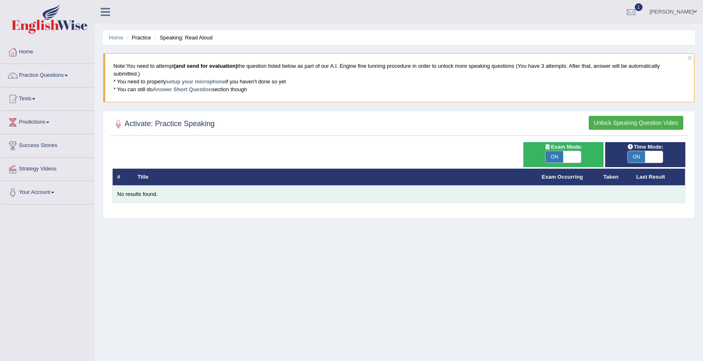
click at [129, 196] on div "No results found." at bounding box center [398, 195] width 563 height 8
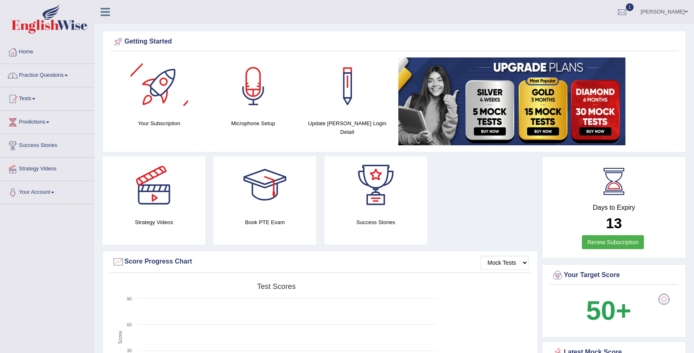
click at [48, 72] on link "Practice Questions" at bounding box center [47, 74] width 94 height 21
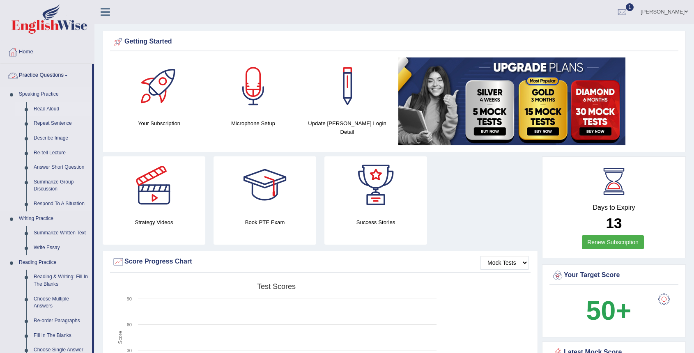
click at [50, 113] on link "Read Aloud" at bounding box center [61, 109] width 62 height 15
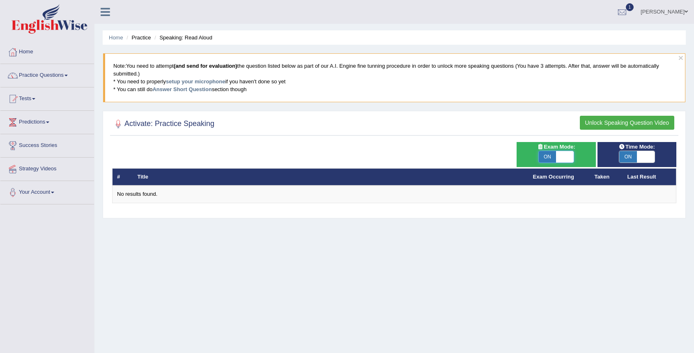
click at [565, 158] on span at bounding box center [565, 157] width 18 height 12
checkbox input "false"
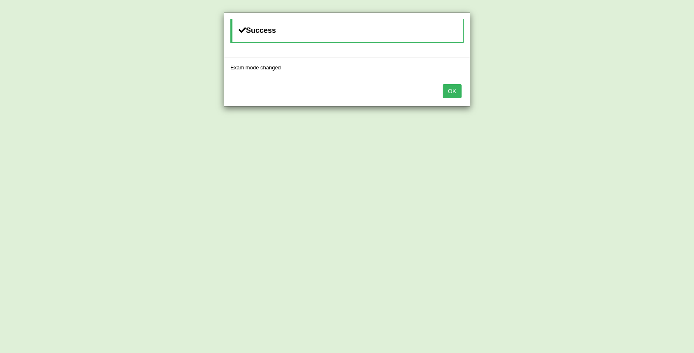
click at [450, 88] on button "OK" at bounding box center [452, 91] width 19 height 14
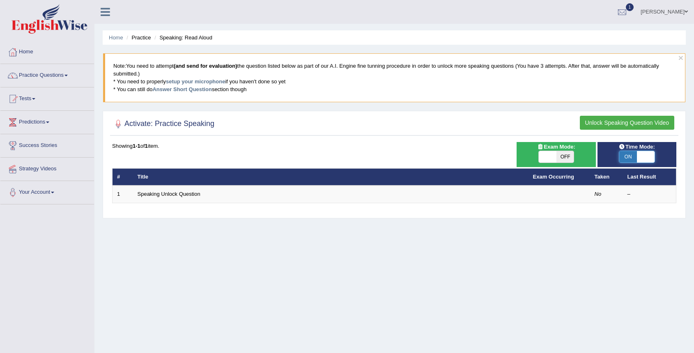
click at [643, 154] on span at bounding box center [646, 157] width 18 height 12
checkbox input "false"
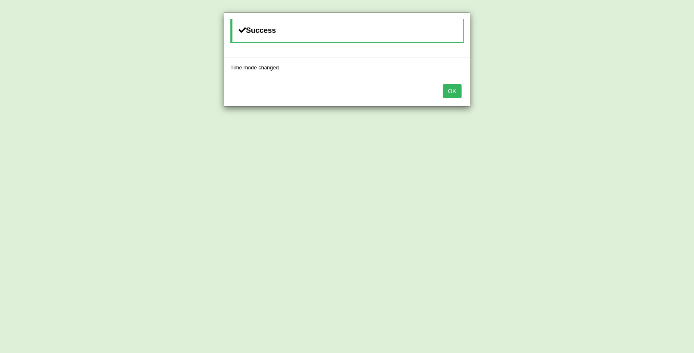
click at [459, 90] on button "OK" at bounding box center [452, 91] width 19 height 14
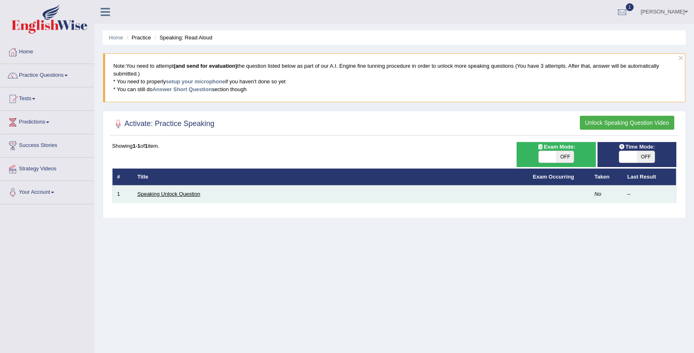
click at [168, 196] on link "Speaking Unlock Question" at bounding box center [169, 194] width 63 height 6
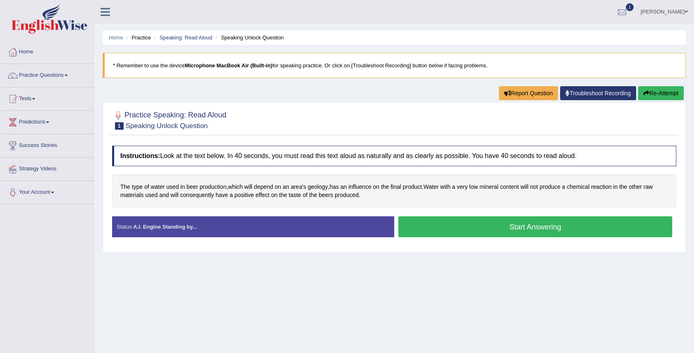
click at [434, 228] on button "Start Answering" at bounding box center [536, 227] width 274 height 21
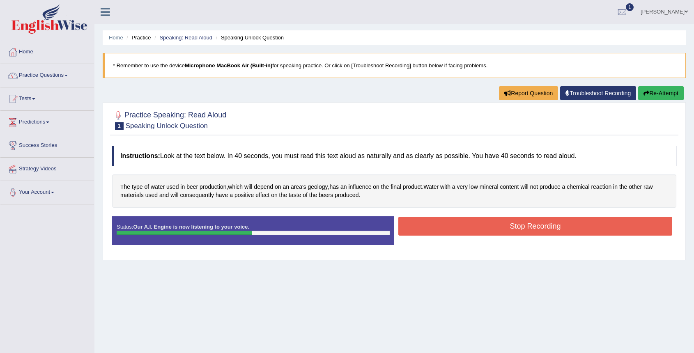
click at [434, 228] on button "Stop Recording" at bounding box center [536, 226] width 274 height 19
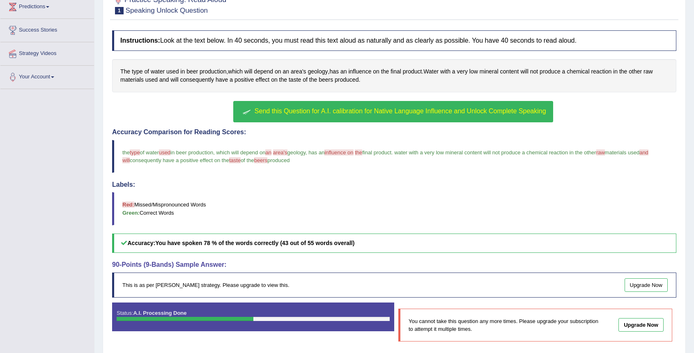
scroll to position [146, 0]
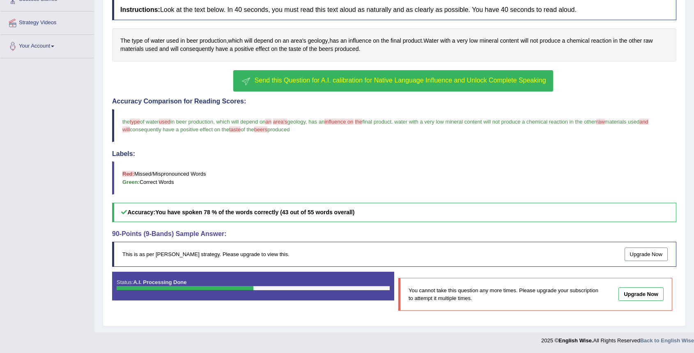
click at [411, 77] on span "Send this Question for A.I. calibration for Native Language Influence and Unloc…" at bounding box center [401, 80] width 292 height 7
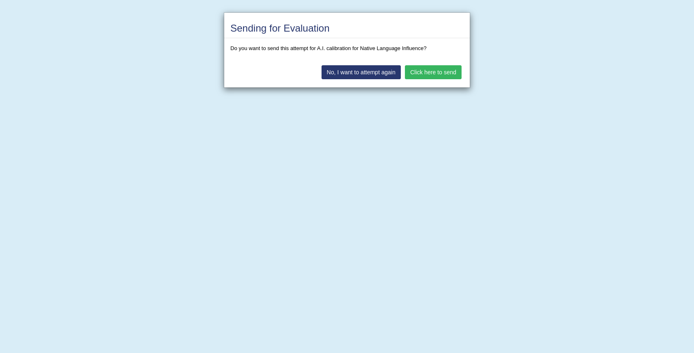
click at [418, 72] on button "Click here to send" at bounding box center [433, 72] width 57 height 14
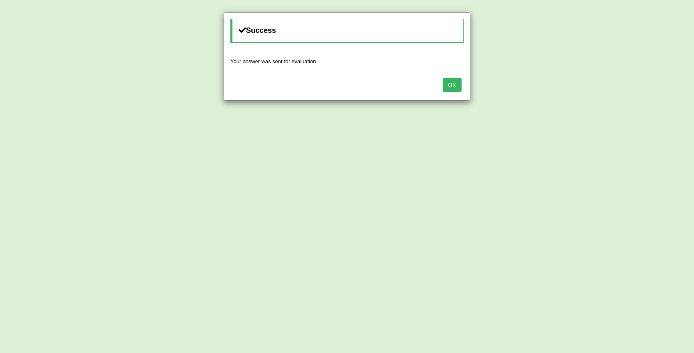
click at [461, 79] on button "OK" at bounding box center [452, 85] width 19 height 14
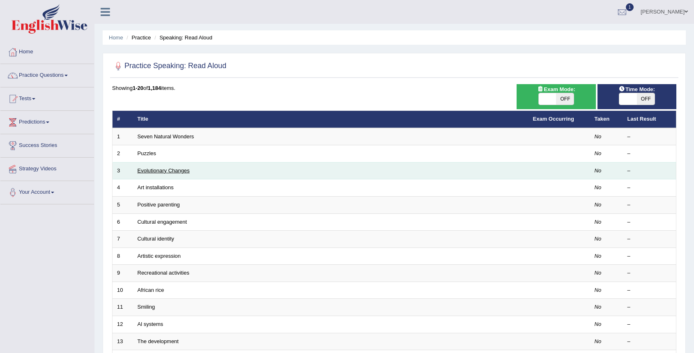
click at [150, 169] on link "Evolutionary Changes" at bounding box center [164, 171] width 52 height 6
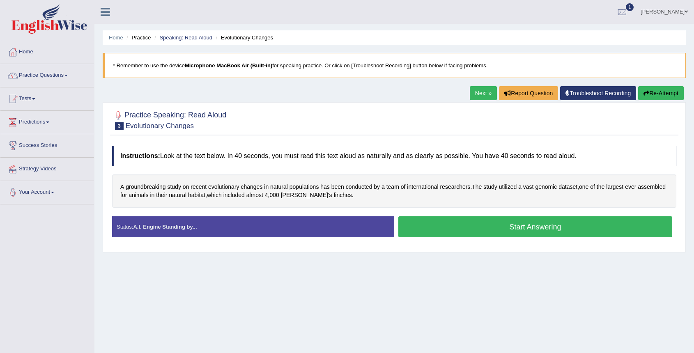
click at [491, 228] on button "Start Answering" at bounding box center [536, 227] width 274 height 21
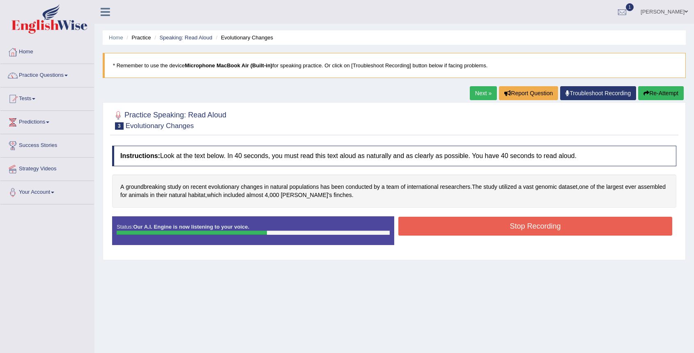
click at [459, 228] on button "Stop Recording" at bounding box center [536, 226] width 274 height 19
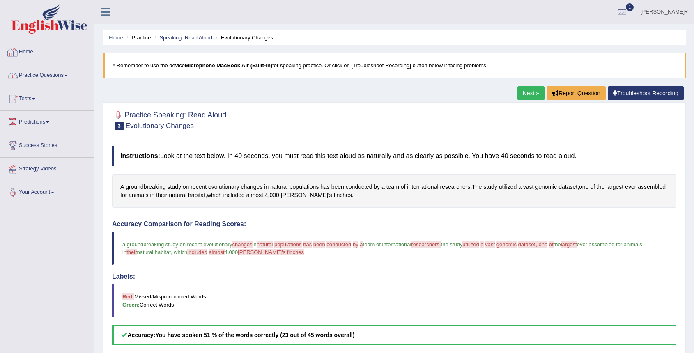
click at [58, 75] on link "Practice Questions" at bounding box center [47, 74] width 94 height 21
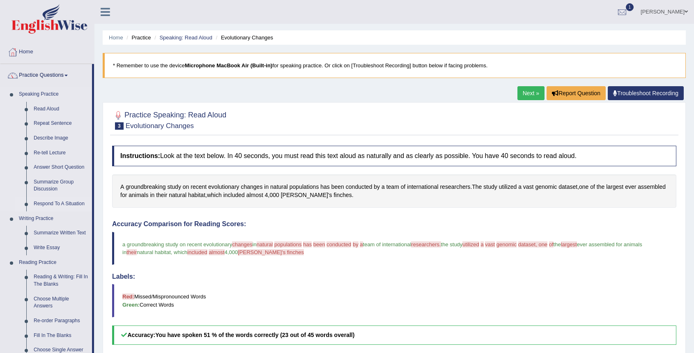
click at [63, 201] on link "Respond To A Situation" at bounding box center [61, 204] width 62 height 15
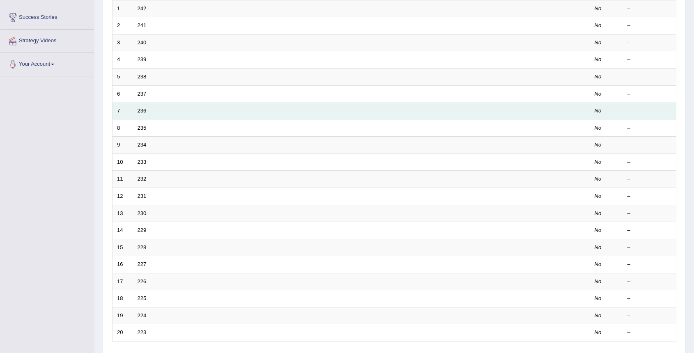
scroll to position [191, 0]
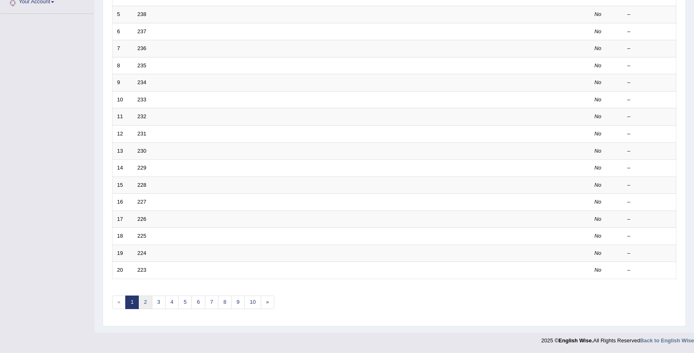
click at [146, 304] on link "2" at bounding box center [145, 303] width 14 height 14
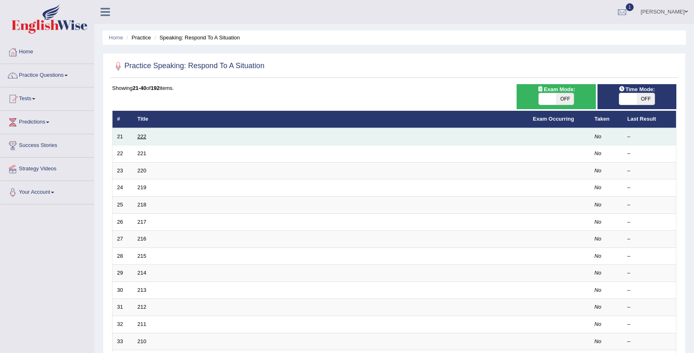
click at [142, 139] on link "222" at bounding box center [142, 137] width 9 height 6
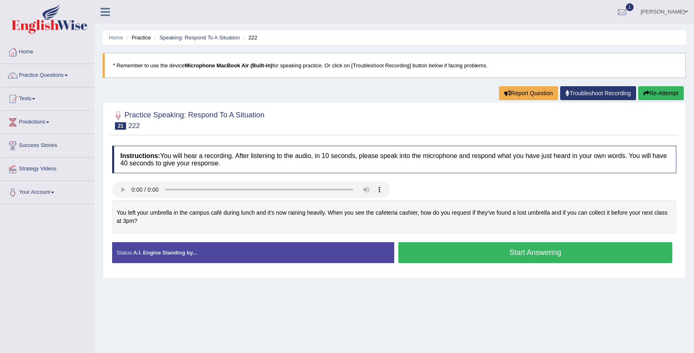
click at [473, 255] on button "Start Answering" at bounding box center [536, 252] width 274 height 21
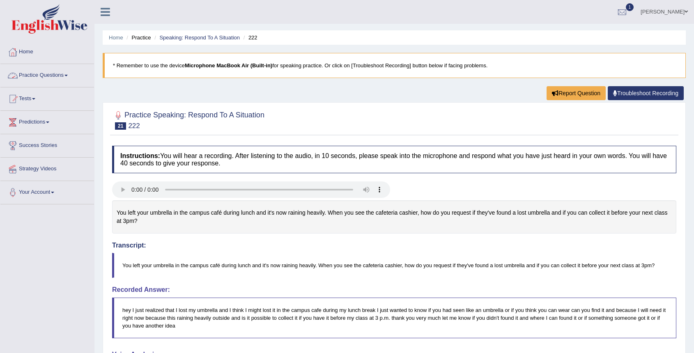
click at [37, 83] on link "Practice Questions" at bounding box center [47, 74] width 94 height 21
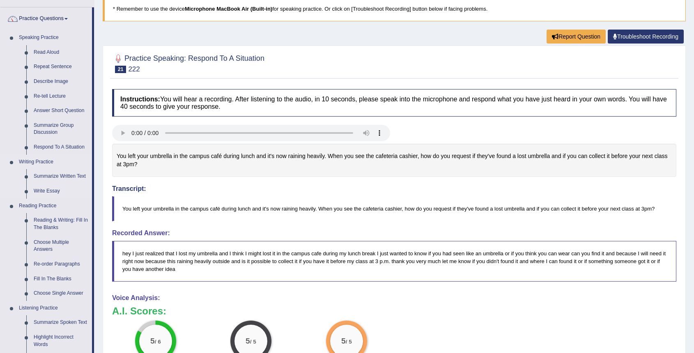
scroll to position [56, 0]
click at [60, 67] on link "Repeat Sentence" at bounding box center [61, 67] width 62 height 15
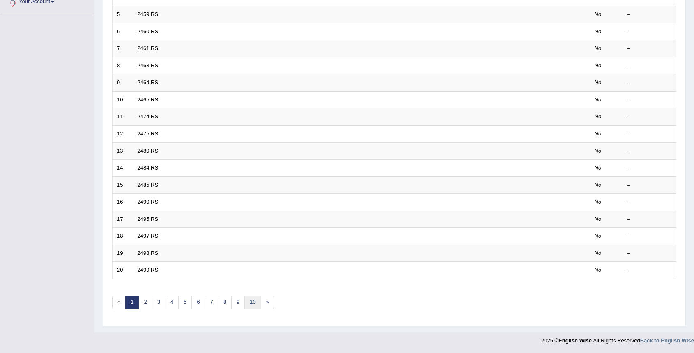
click at [250, 301] on link "10" at bounding box center [252, 303] width 16 height 14
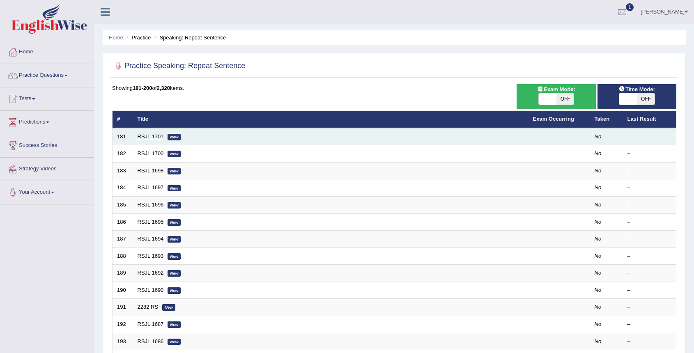
click at [153, 136] on link "RSJL 1701" at bounding box center [151, 137] width 26 height 6
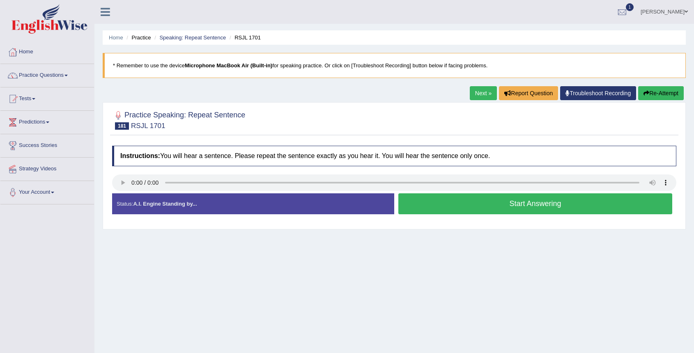
click at [467, 208] on button "Start Answering" at bounding box center [536, 204] width 274 height 21
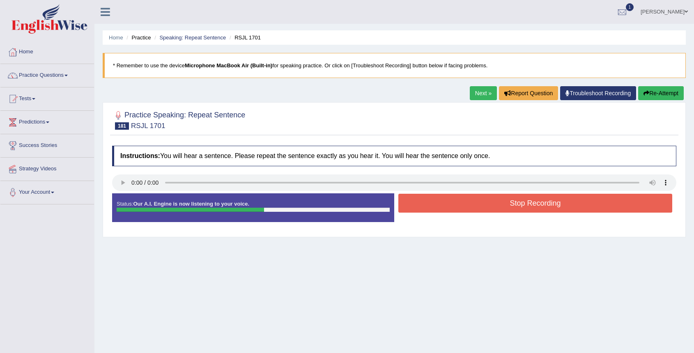
click at [467, 208] on button "Stop Recording" at bounding box center [536, 203] width 274 height 19
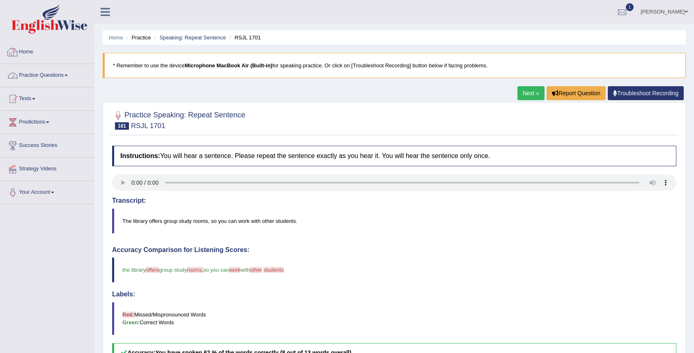
click at [60, 86] on li "Practice Questions Speaking Practice Read Aloud Repeat Sentence Describe Image …" at bounding box center [47, 75] width 94 height 23
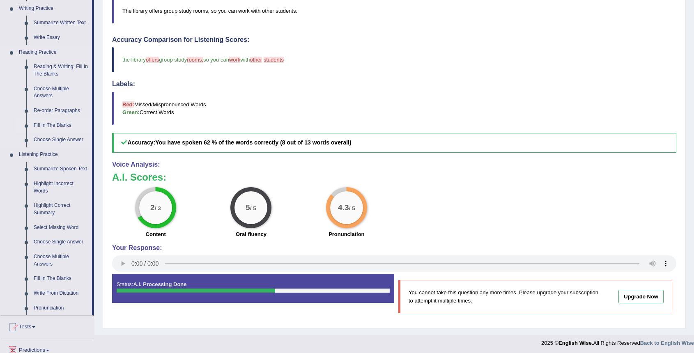
scroll to position [204, 0]
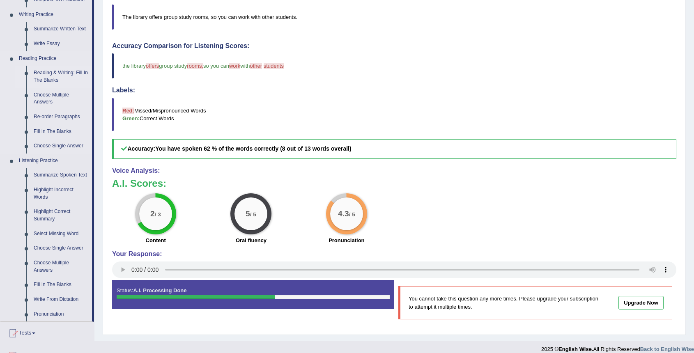
click at [60, 73] on link "Reading & Writing: Fill In The Blanks" at bounding box center [61, 77] width 62 height 22
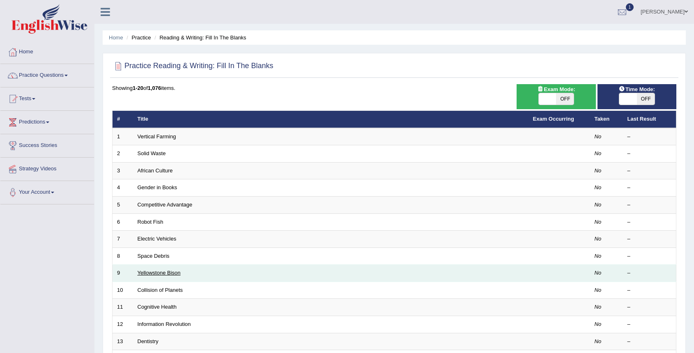
click at [168, 273] on link "Yellowstone Bison" at bounding box center [159, 273] width 43 height 6
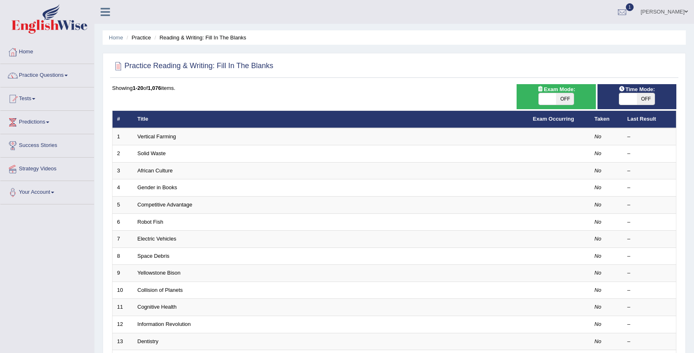
scroll to position [191, 0]
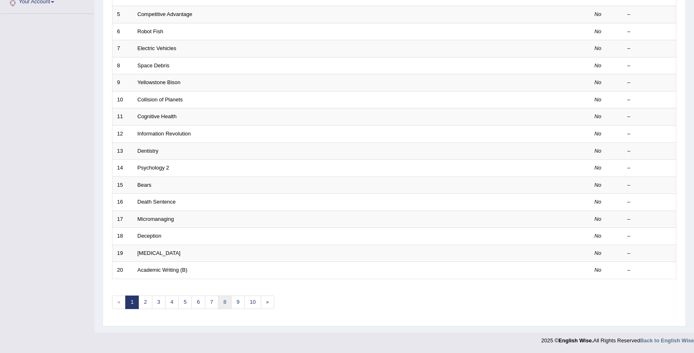
click at [224, 306] on link "8" at bounding box center [225, 303] width 14 height 14
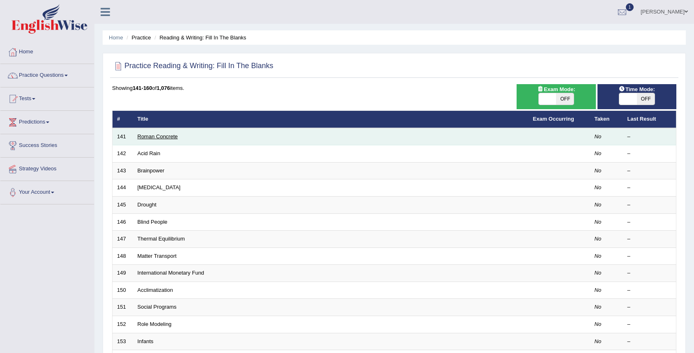
click at [165, 136] on link "Roman Concrete" at bounding box center [158, 137] width 40 height 6
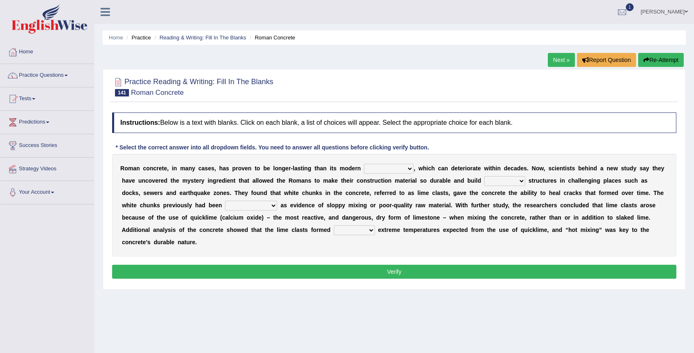
click at [385, 166] on select "flocculent equivalent ambivalent rambunctious" at bounding box center [389, 169] width 50 height 10
select select "equivalent"
click at [364, 164] on select "flocculent equivalent ambivalent rambunctious" at bounding box center [389, 169] width 50 height 10
click at [496, 180] on select "amplified evasive elaborate equivocal" at bounding box center [504, 181] width 41 height 10
select select "evasive"
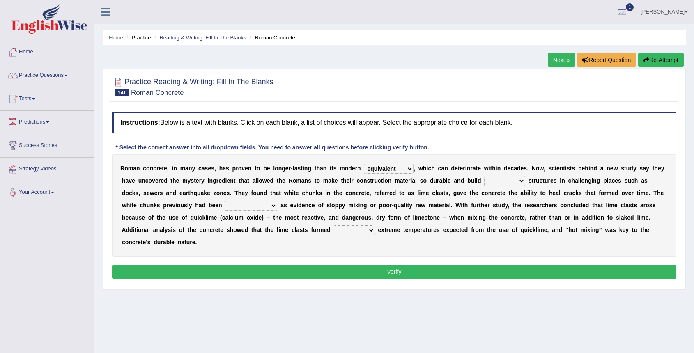
click at [484, 176] on select "amplified evasive elaborate equivocal" at bounding box center [504, 181] width 41 height 10
click at [229, 207] on select "overlooked overdeveloped oversaw overrefined" at bounding box center [251, 206] width 52 height 10
click at [232, 207] on select "overlooked overdeveloped oversaw overrefined" at bounding box center [251, 206] width 52 height 10
select select "overlooked"
click at [225, 201] on select "overlooked overdeveloped oversaw overrefined" at bounding box center [251, 206] width 52 height 10
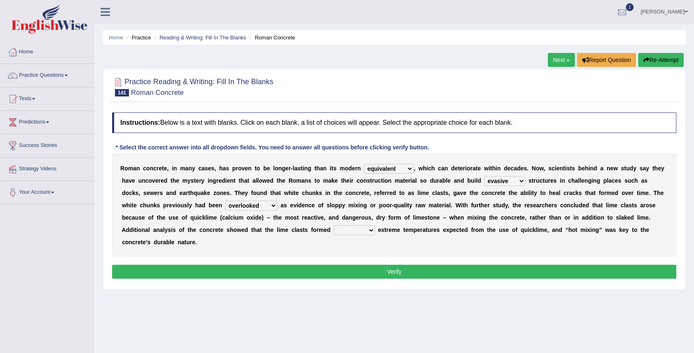
click at [243, 204] on select "overlooked overdeveloped oversaw overrefined" at bounding box center [251, 206] width 52 height 10
click at [334, 232] on select "in within off at" at bounding box center [354, 231] width 41 height 10
select select "within"
click at [334, 226] on select "in within off at" at bounding box center [354, 231] width 41 height 10
click at [333, 272] on button "Verify" at bounding box center [394, 272] width 565 height 14
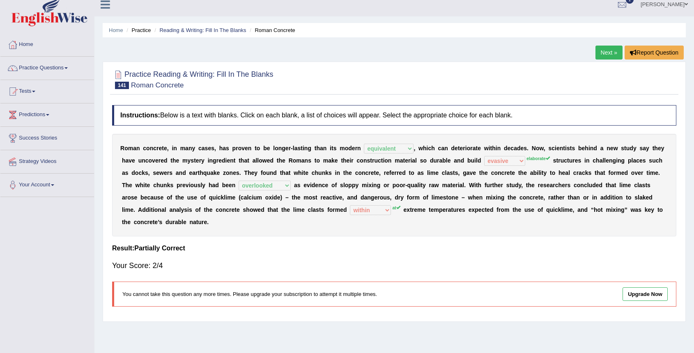
scroll to position [12, 0]
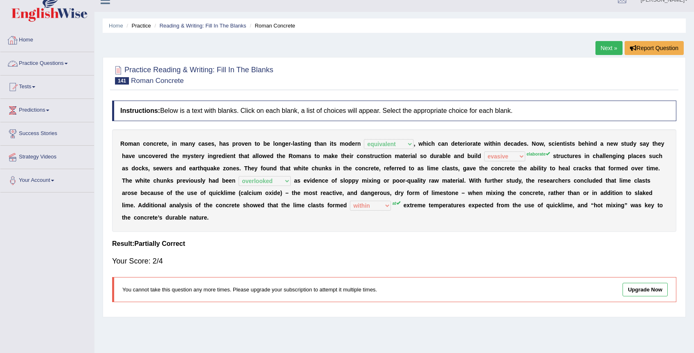
click at [51, 63] on link "Practice Questions" at bounding box center [47, 62] width 94 height 21
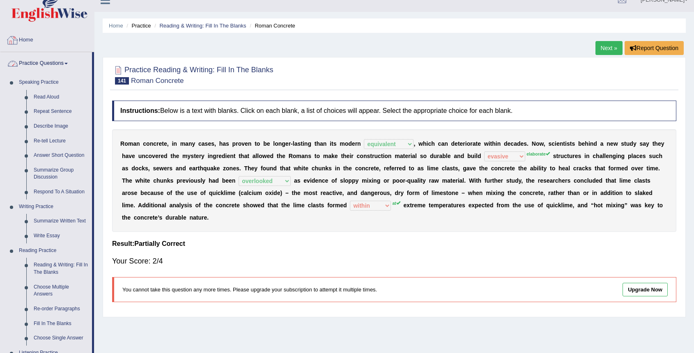
click at [67, 62] on link "Practice Questions" at bounding box center [46, 62] width 92 height 21
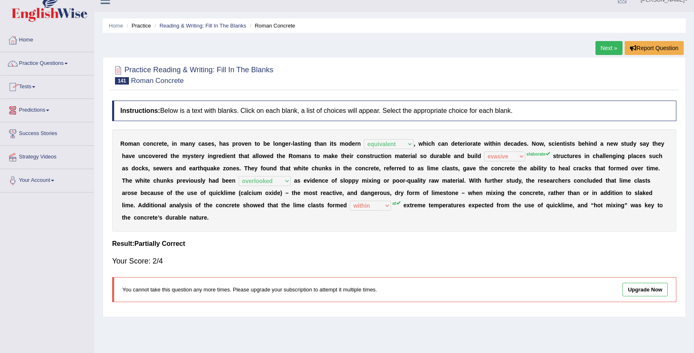
click at [39, 89] on link "Tests" at bounding box center [47, 86] width 94 height 21
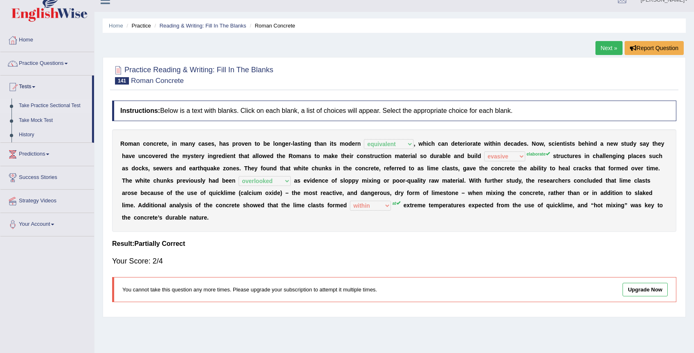
click at [43, 103] on link "Take Practice Sectional Test" at bounding box center [53, 106] width 77 height 15
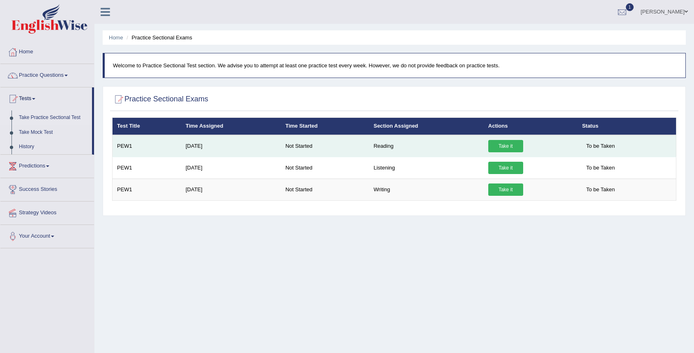
click at [498, 143] on link "Take it" at bounding box center [506, 146] width 35 height 12
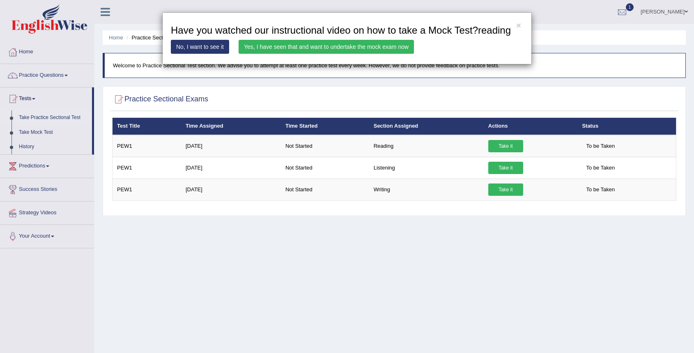
click at [390, 54] on link "Yes, I have seen that and want to undertake the mock exam now" at bounding box center [326, 47] width 175 height 14
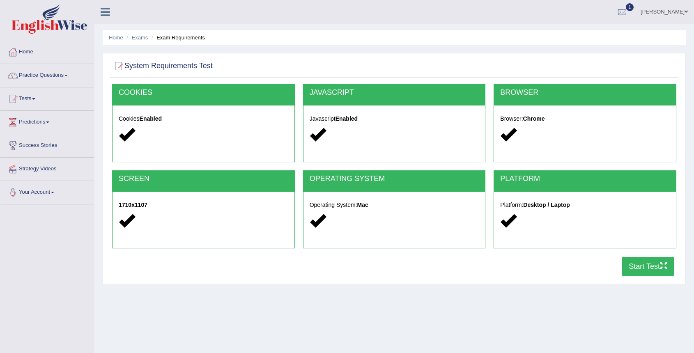
click at [644, 270] on button "Start Test" at bounding box center [648, 266] width 53 height 19
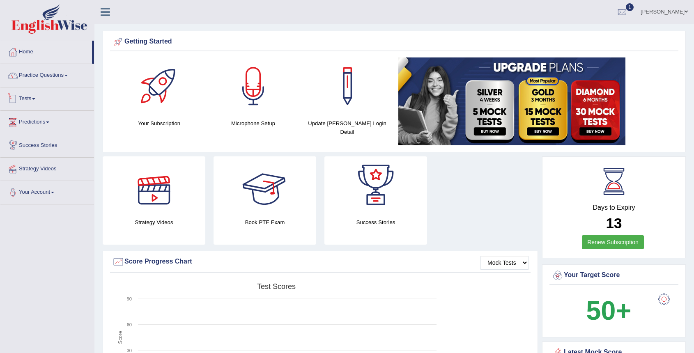
click at [27, 98] on link "Tests" at bounding box center [47, 98] width 94 height 21
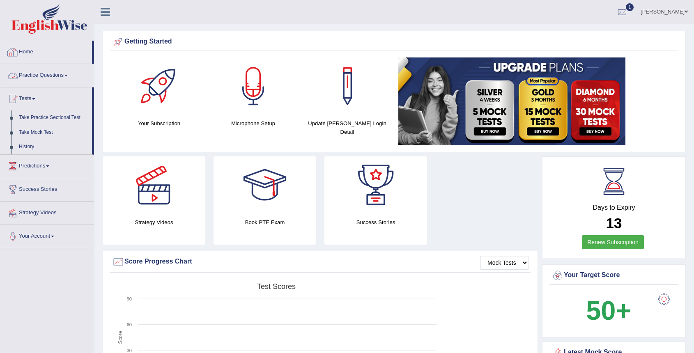
click at [60, 76] on link "Practice Questions" at bounding box center [47, 74] width 94 height 21
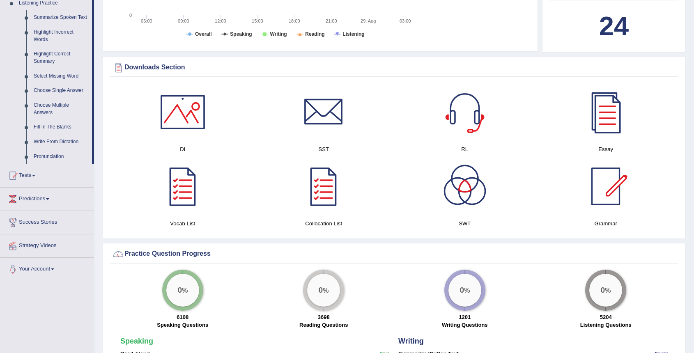
click at [39, 184] on link "Tests" at bounding box center [47, 174] width 94 height 21
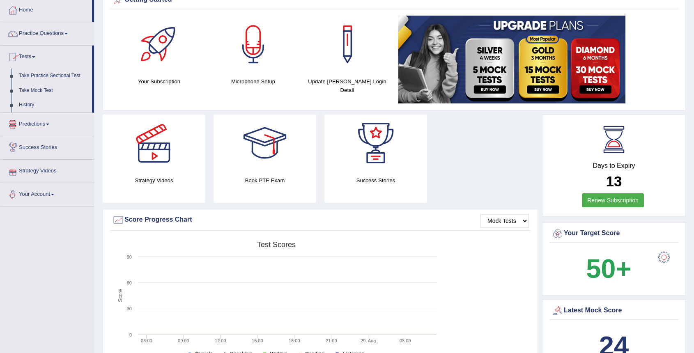
scroll to position [39, 0]
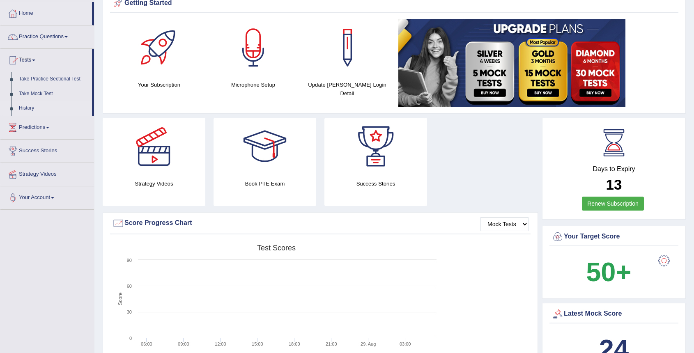
click at [31, 111] on link "History" at bounding box center [53, 108] width 77 height 15
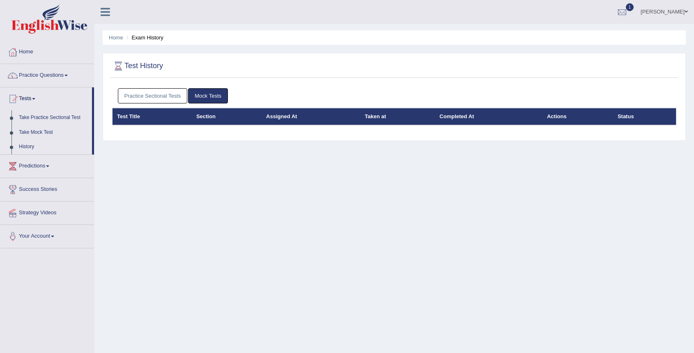
click at [166, 136] on div "Practice Sectional Tests Mock Tests Test Title Section Assigned At Taken at Com…" at bounding box center [394, 110] width 569 height 52
click at [25, 143] on link "History" at bounding box center [53, 147] width 77 height 15
click at [210, 95] on link "Mock Tests" at bounding box center [208, 95] width 40 height 15
click at [46, 115] on link "Take Practice Sectional Test" at bounding box center [53, 118] width 77 height 15
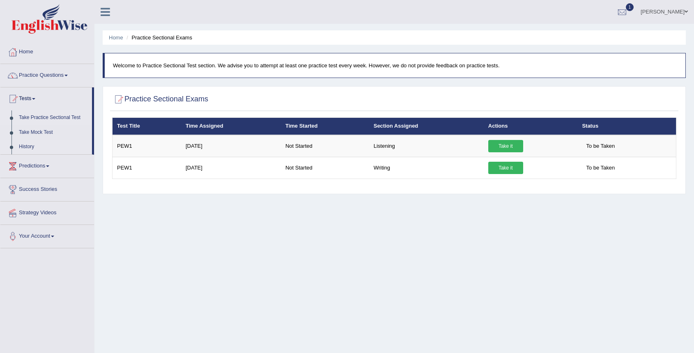
click at [33, 149] on link "History" at bounding box center [53, 147] width 77 height 15
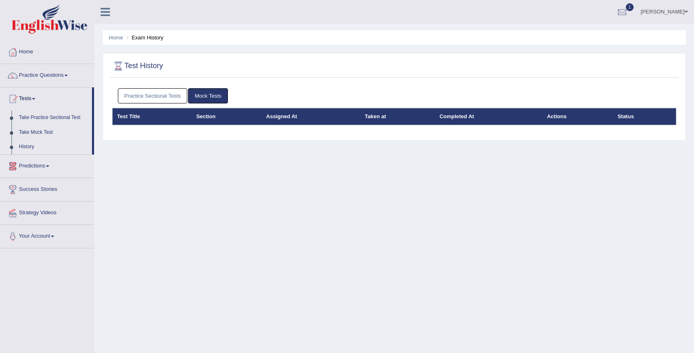
click at [37, 166] on link "Predictions" at bounding box center [47, 165] width 94 height 21
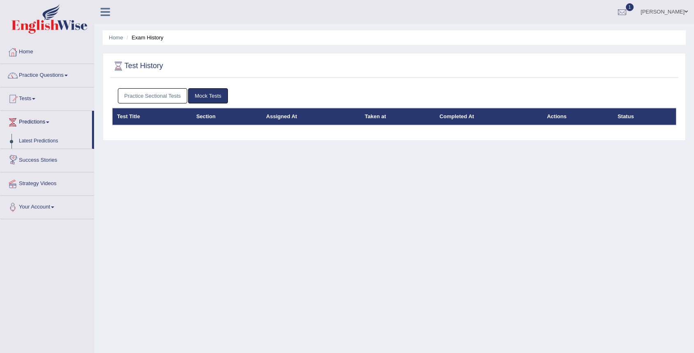
click at [34, 140] on link "Latest Predictions" at bounding box center [53, 141] width 77 height 15
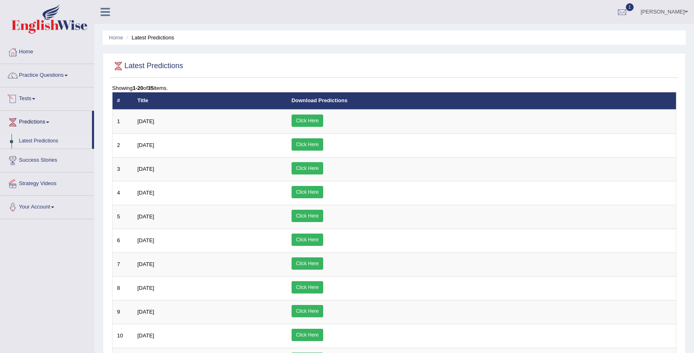
click at [39, 94] on link "Tests" at bounding box center [47, 98] width 94 height 21
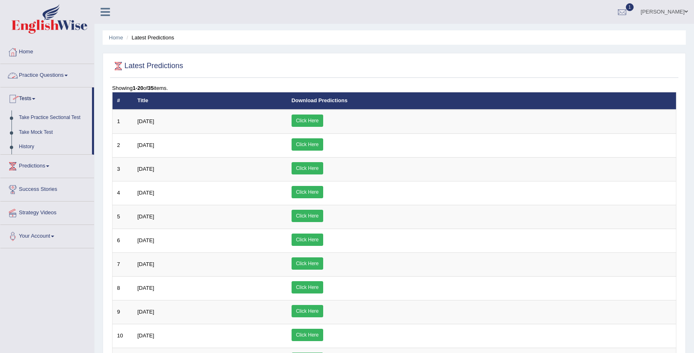
click at [62, 78] on link "Practice Questions" at bounding box center [47, 74] width 94 height 21
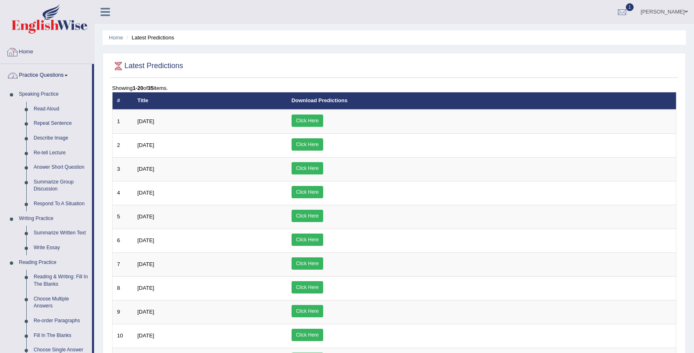
click at [67, 77] on link "Practice Questions" at bounding box center [46, 74] width 92 height 21
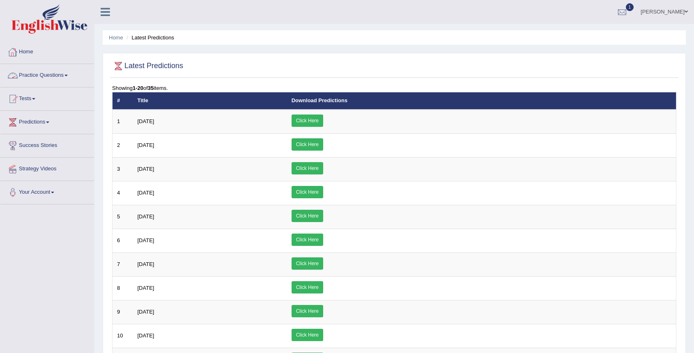
click at [42, 53] on link "Home" at bounding box center [47, 51] width 94 height 21
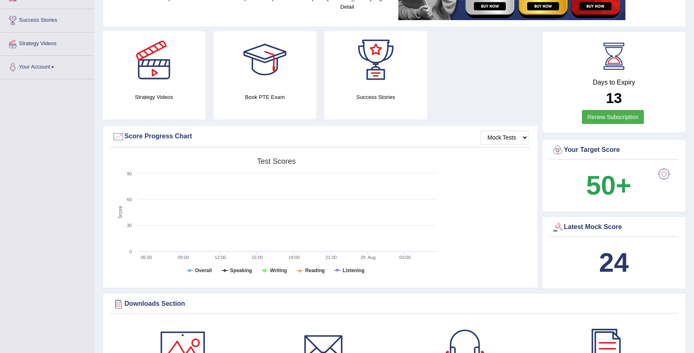
scroll to position [130, 0]
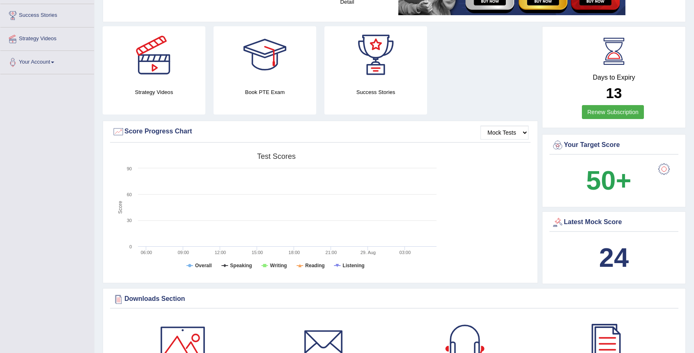
click at [604, 261] on b "24" at bounding box center [614, 258] width 30 height 30
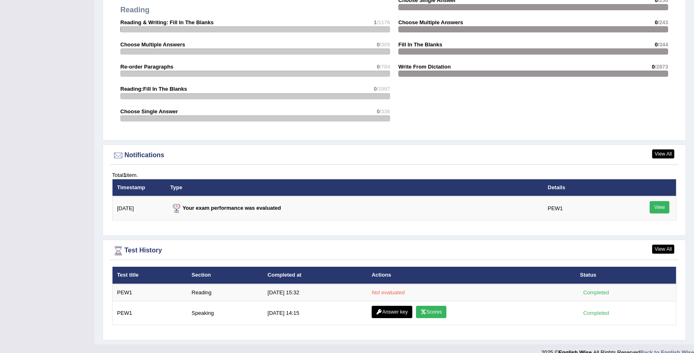
scroll to position [874, 0]
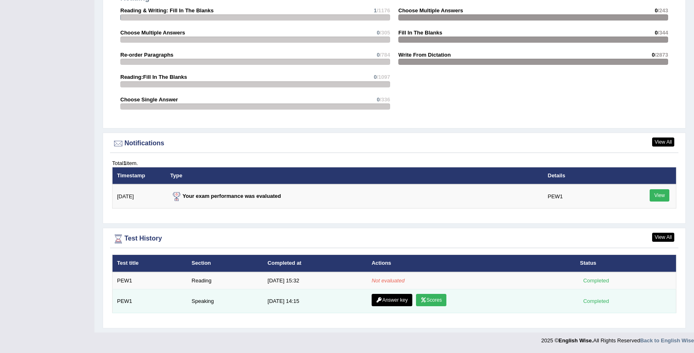
click at [425, 302] on link "Scores" at bounding box center [431, 300] width 30 height 12
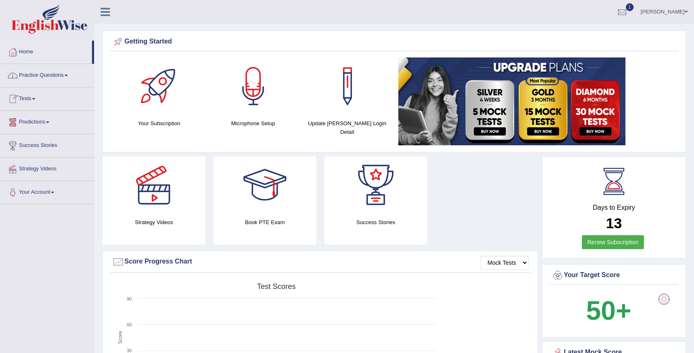
click at [54, 76] on link "Practice Questions" at bounding box center [47, 74] width 94 height 21
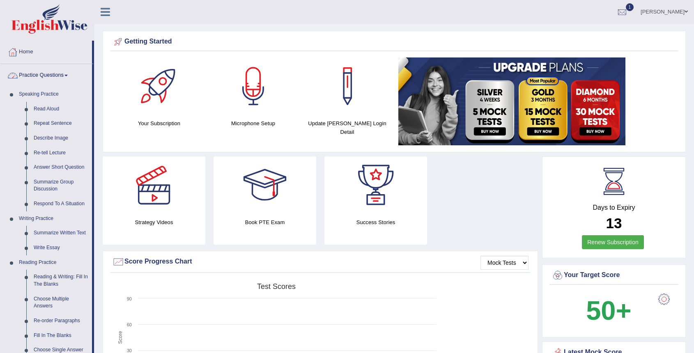
click at [65, 78] on link "Practice Questions" at bounding box center [46, 74] width 92 height 21
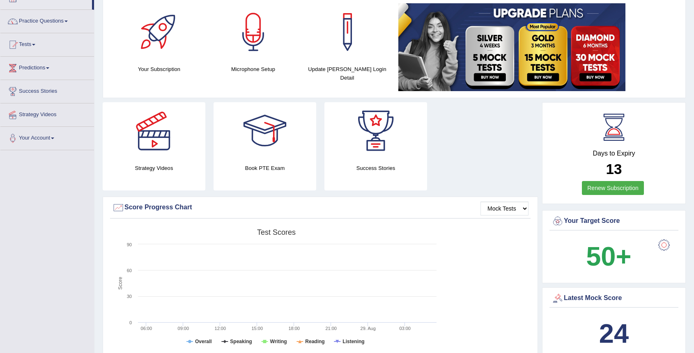
scroll to position [82, 0]
